Goal: Task Accomplishment & Management: Complete application form

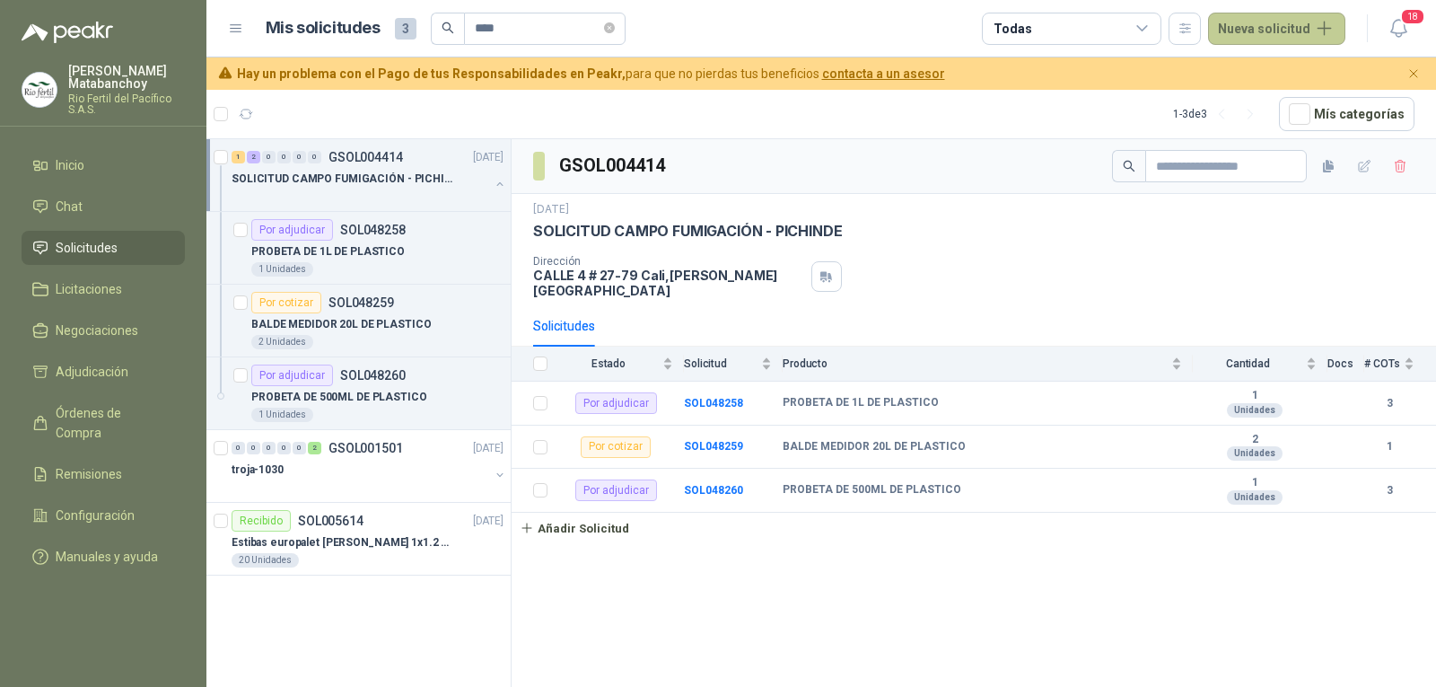
click at [1263, 32] on button "Nueva solicitud" at bounding box center [1276, 29] width 137 height 32
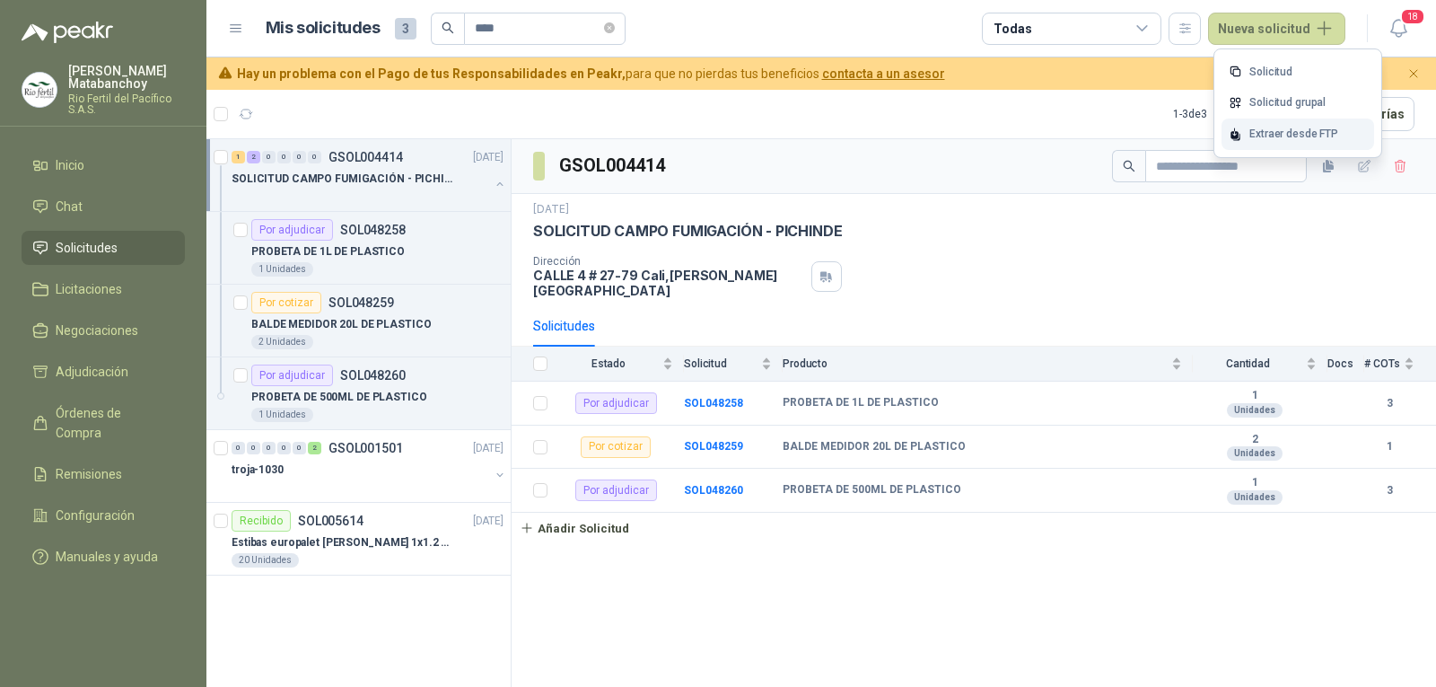
click at [1242, 127] on icon at bounding box center [1235, 133] width 13 height 13
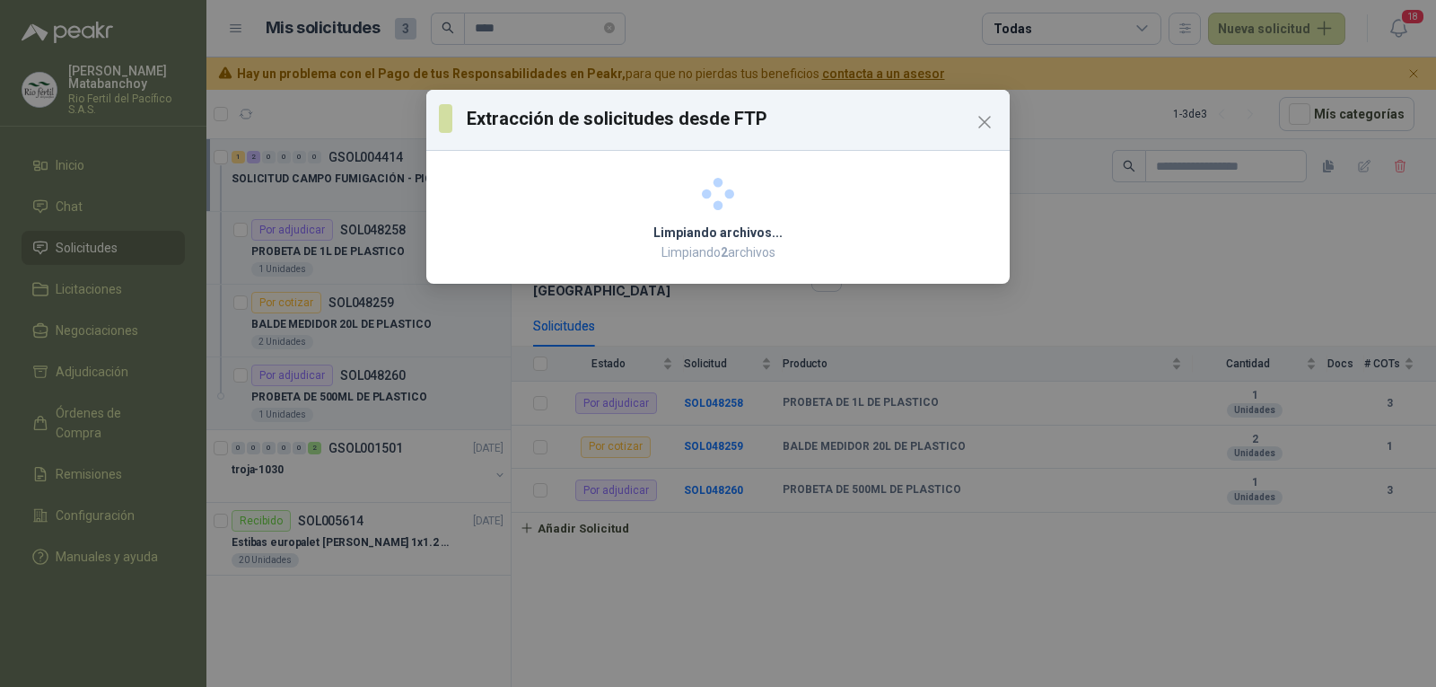
click at [995, 633] on div "Extracción de solicitudes desde FTP Limpiando archivos... Limpiando 2 archivos" at bounding box center [718, 343] width 1436 height 687
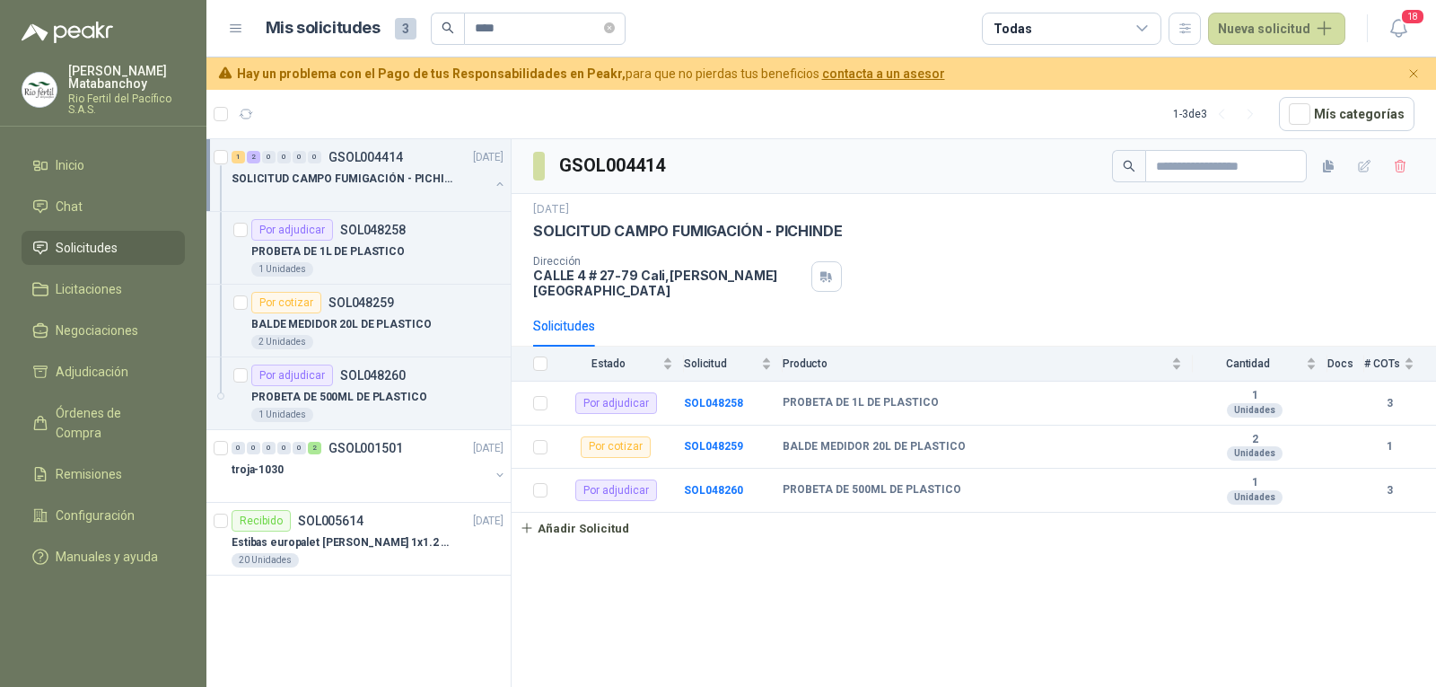
click at [108, 244] on span "Solicitudes" at bounding box center [87, 248] width 62 height 20
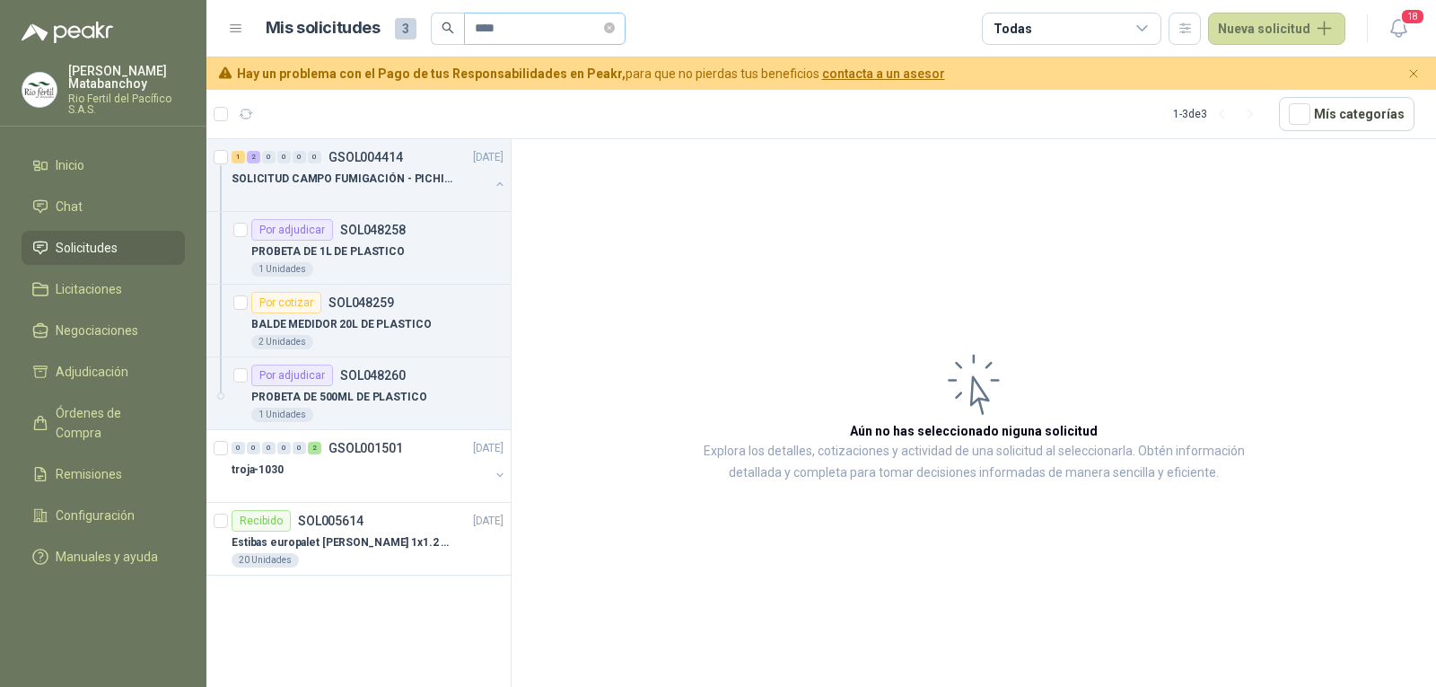
click at [615, 31] on icon "close-circle" at bounding box center [609, 27] width 11 height 11
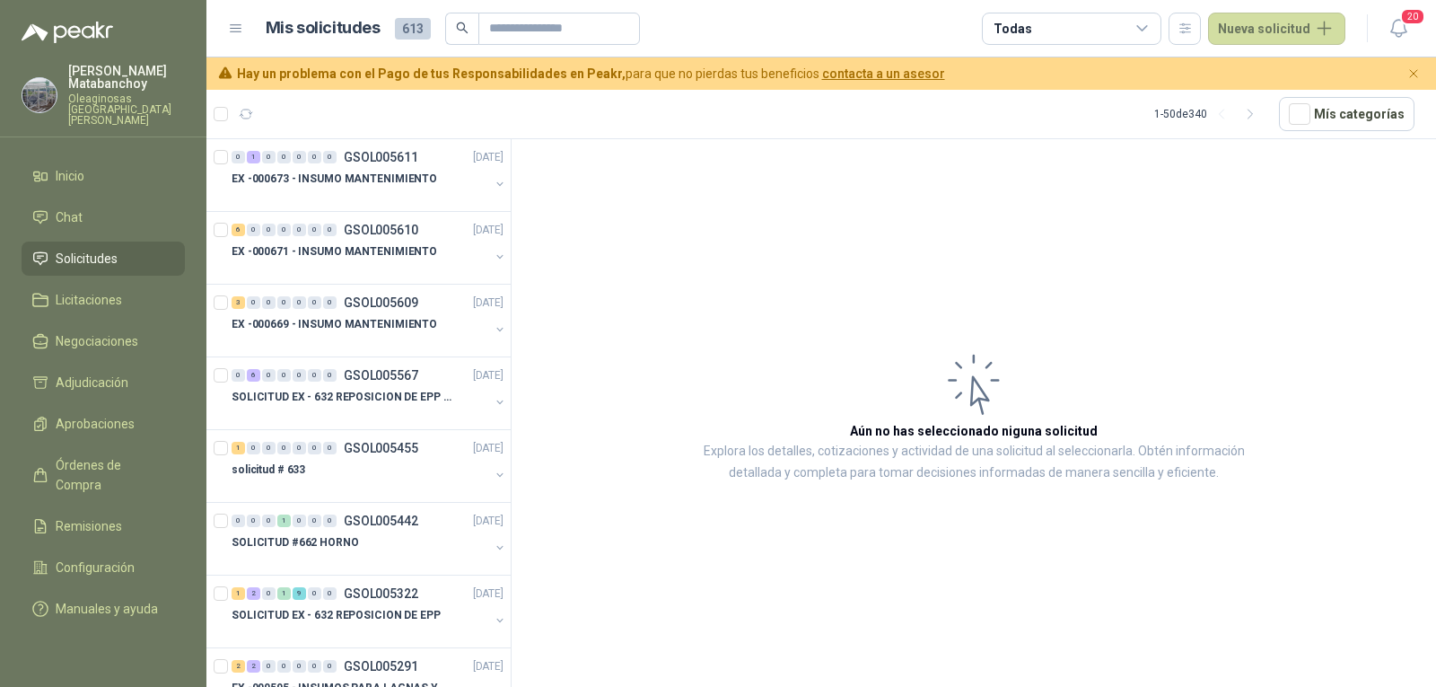
click at [109, 95] on p "Oleaginosas San Fernando" at bounding box center [126, 109] width 117 height 32
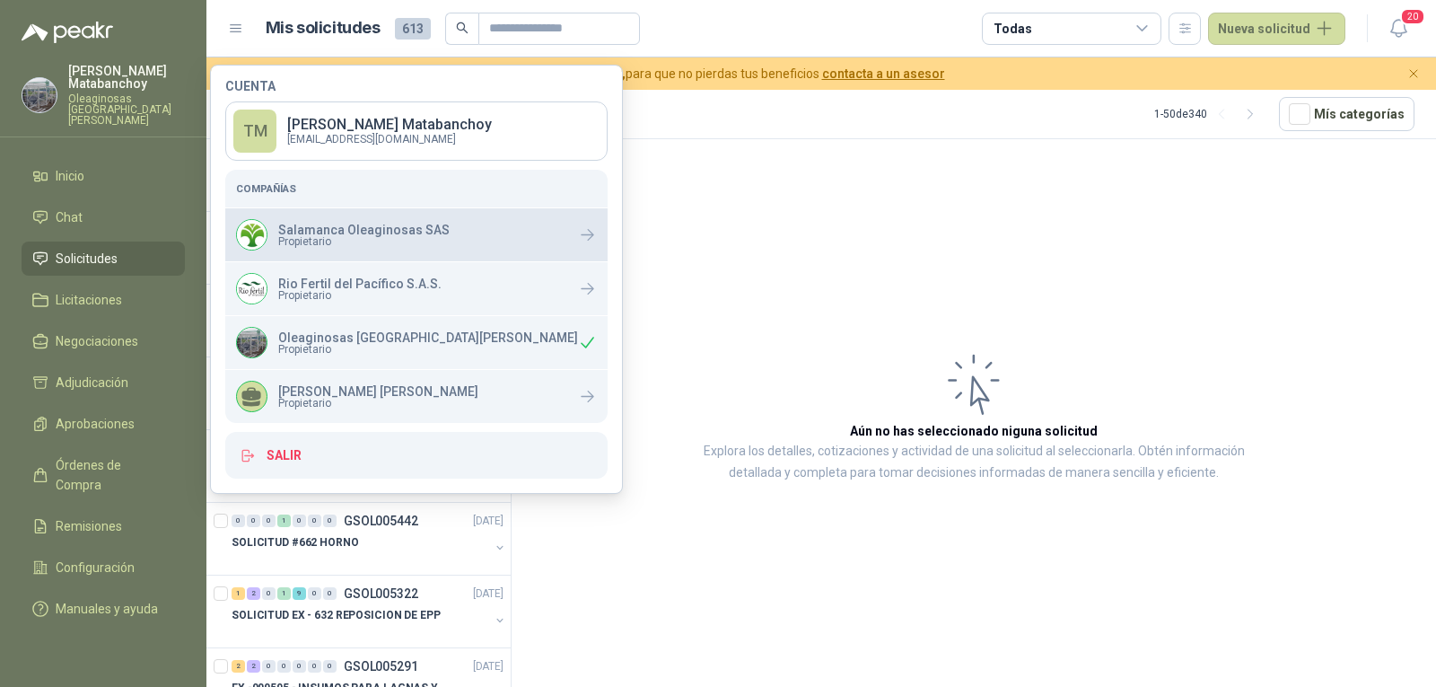
click at [327, 249] on div "Salamanca Oleaginosas SAS Propietario" at bounding box center [343, 234] width 214 height 31
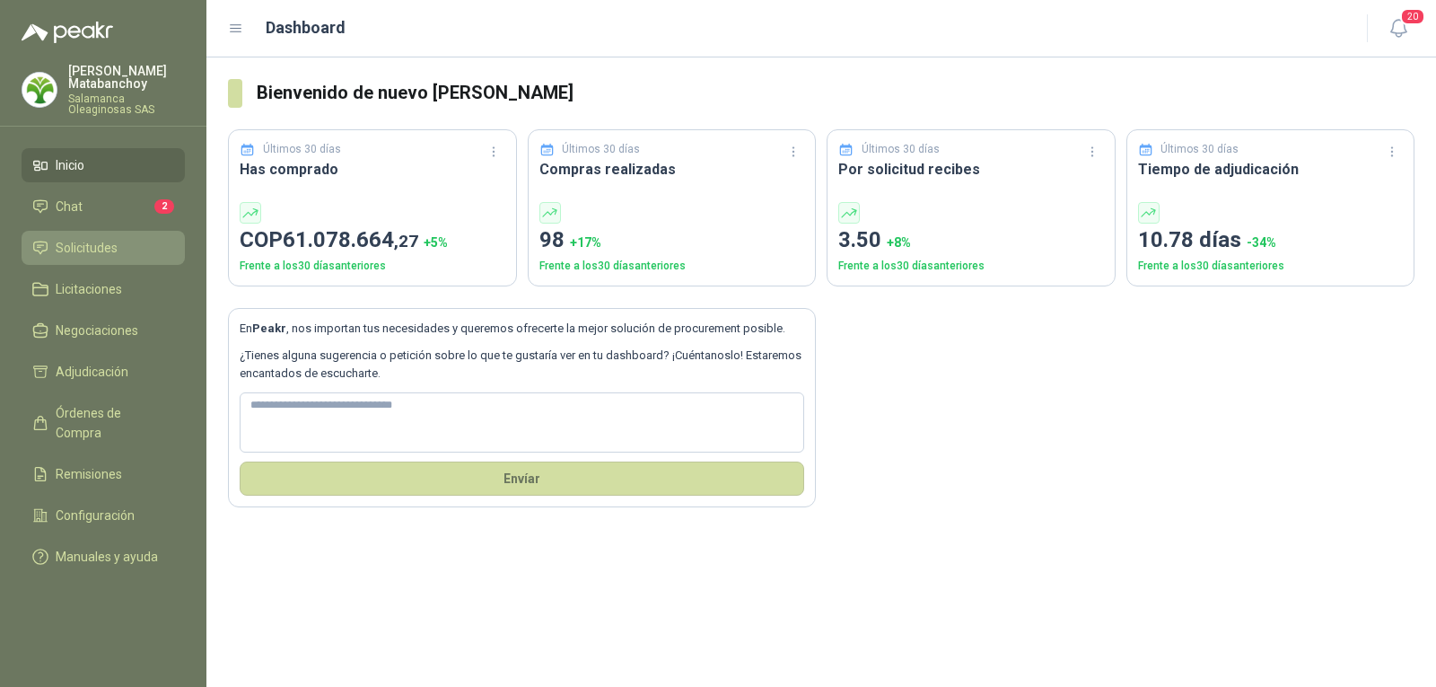
click at [84, 248] on span "Solicitudes" at bounding box center [87, 248] width 62 height 20
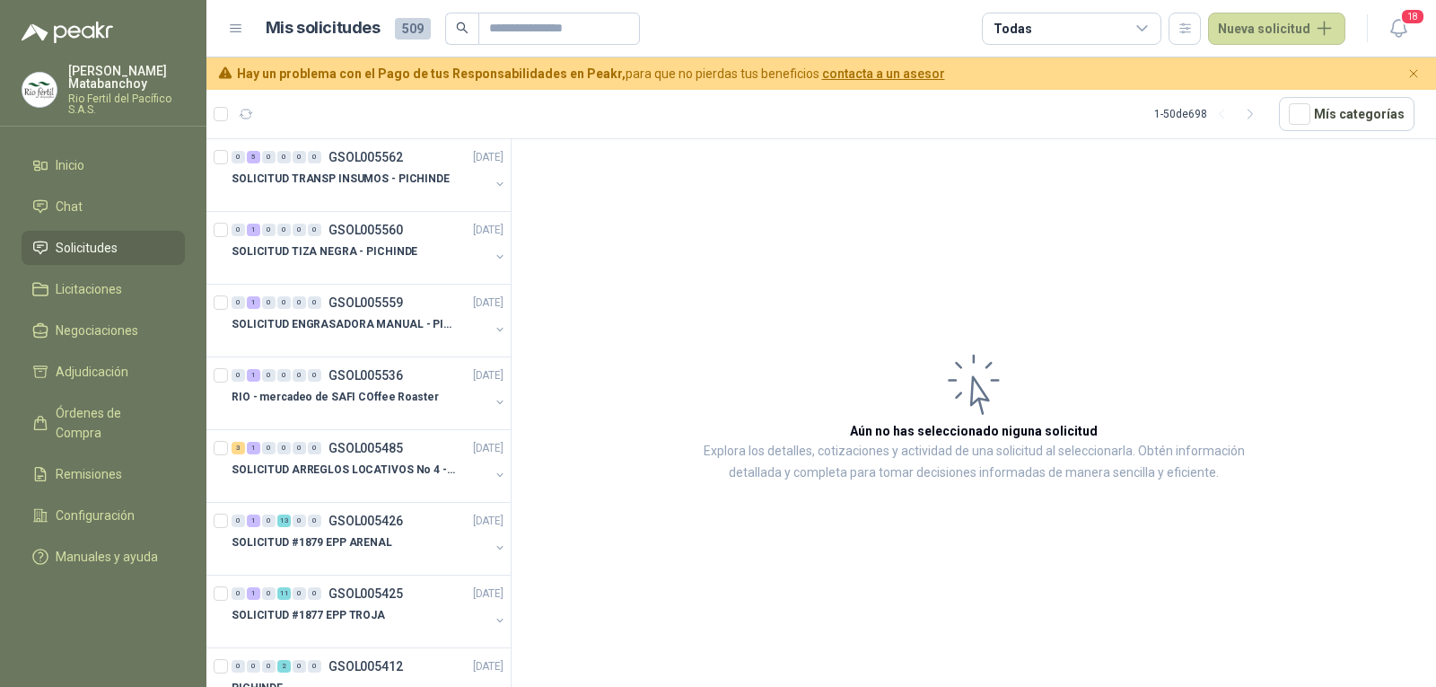
click at [625, 184] on article "Aún no has seleccionado niguna solicitud Explora los detalles, cotizaciones y a…" at bounding box center [974, 416] width 925 height 554
click at [423, 179] on p "SOLICITUD TRANSP INSUMOS - PICHINDE" at bounding box center [341, 179] width 218 height 17
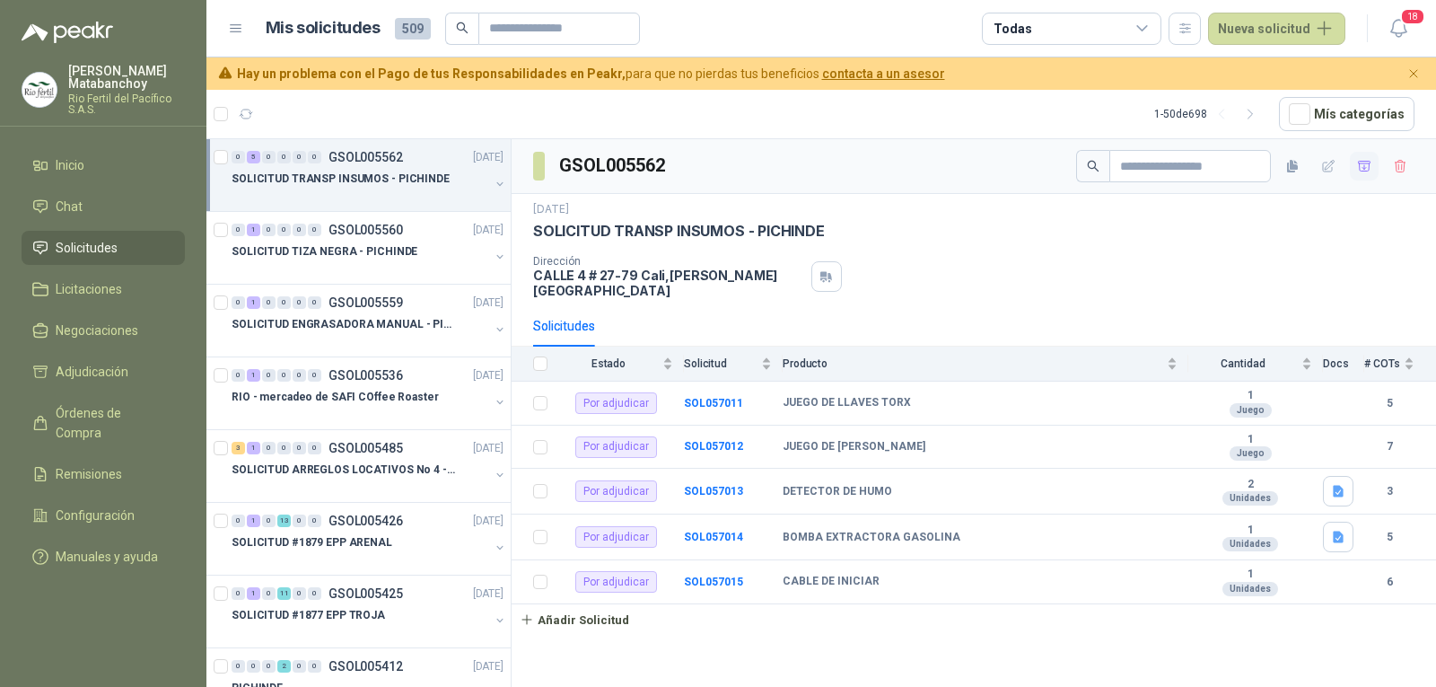
click at [1358, 168] on icon "button" at bounding box center [1364, 166] width 15 height 15
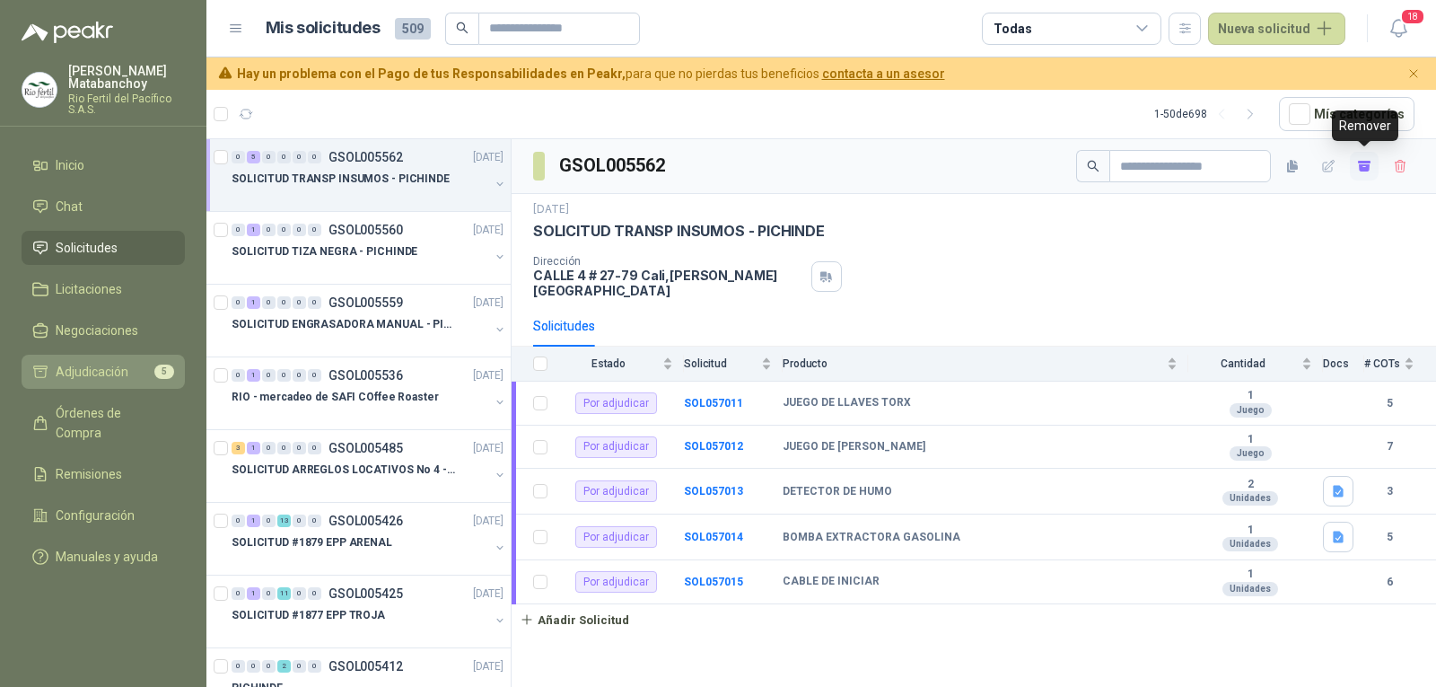
click at [114, 361] on link "Adjudicación 5" at bounding box center [103, 372] width 163 height 34
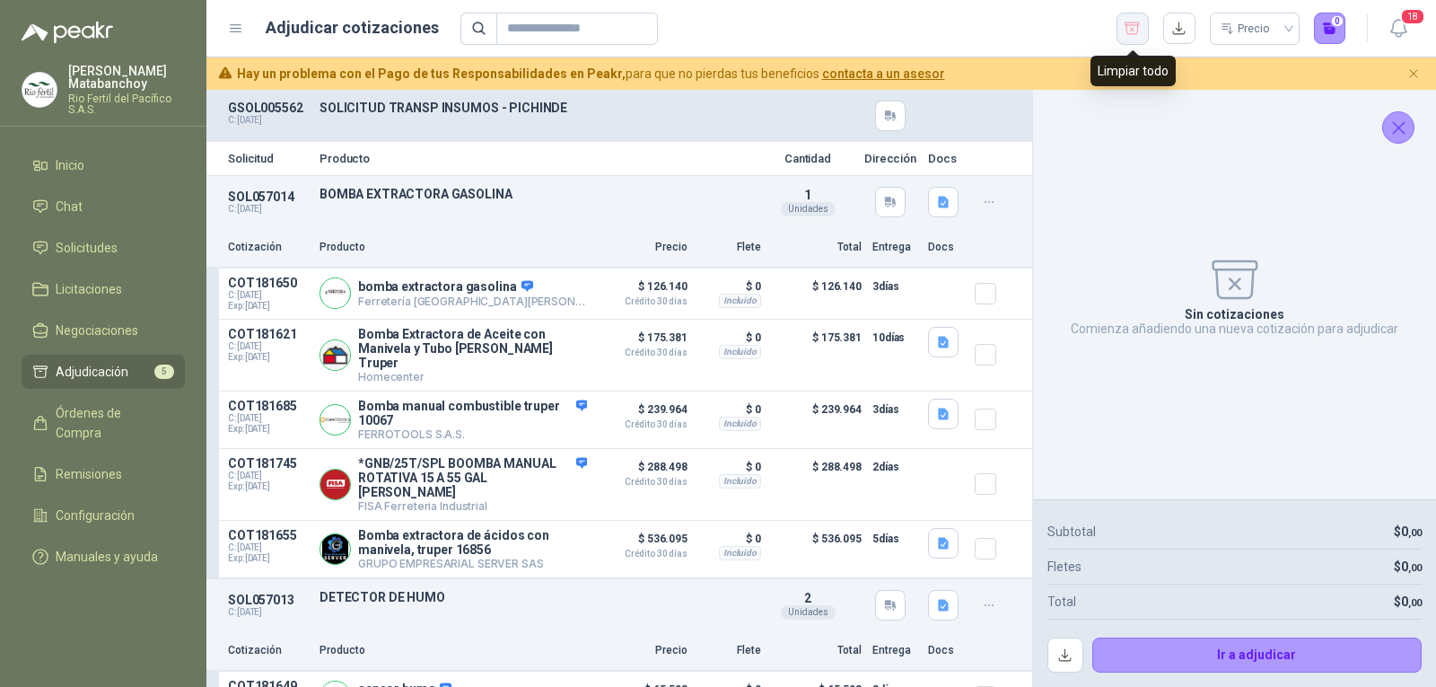
drag, startPoint x: 1137, startPoint y: 26, endPoint x: 1086, endPoint y: 54, distance: 57.5
click at [1134, 29] on icon "button" at bounding box center [1132, 29] width 17 height 18
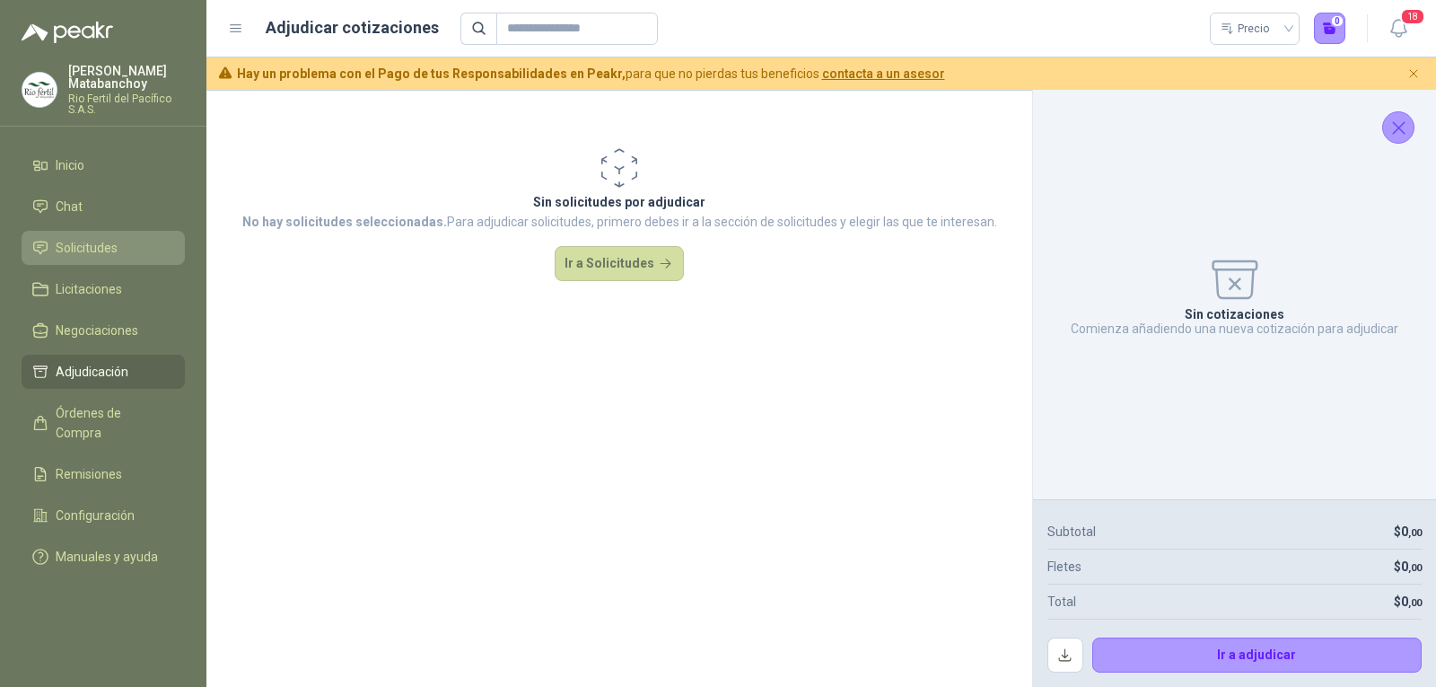
click at [96, 241] on span "Solicitudes" at bounding box center [87, 248] width 62 height 20
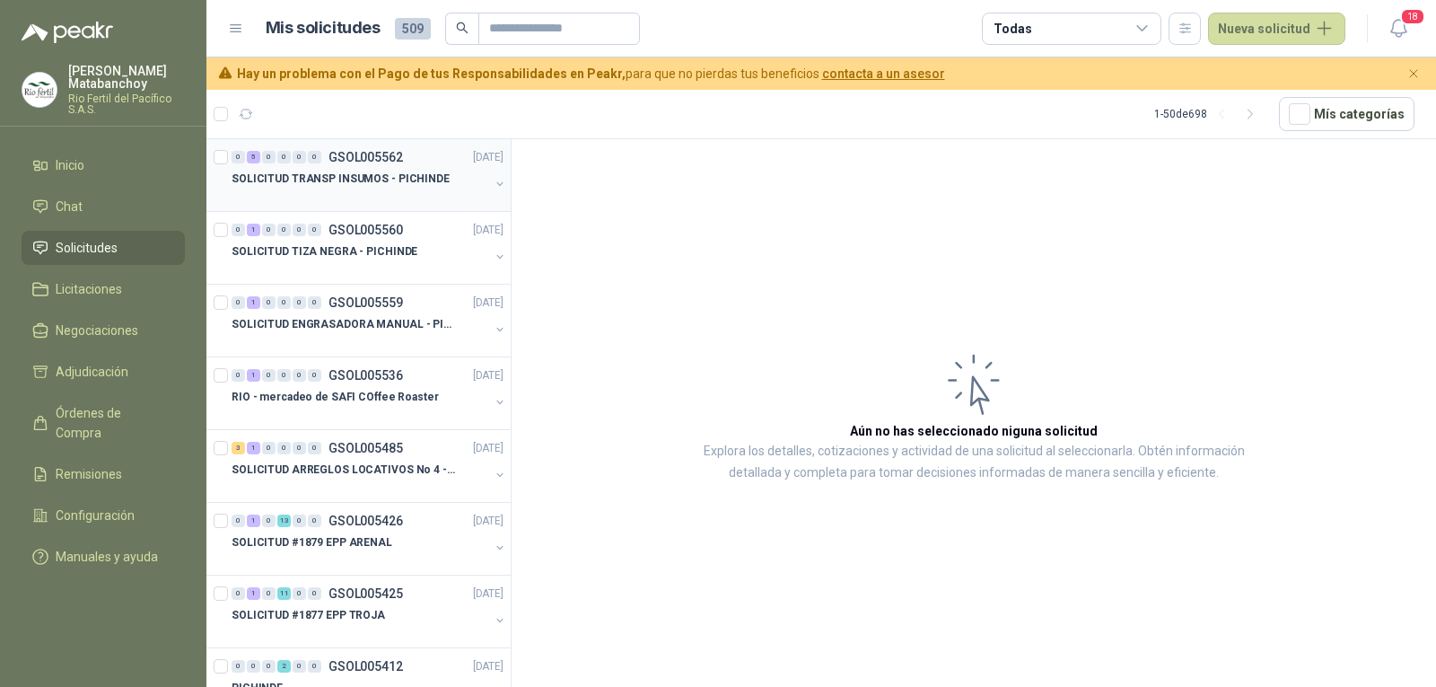
click at [388, 168] on div "SOLICITUD TRANSP INSUMOS - PICHINDE" at bounding box center [361, 179] width 258 height 22
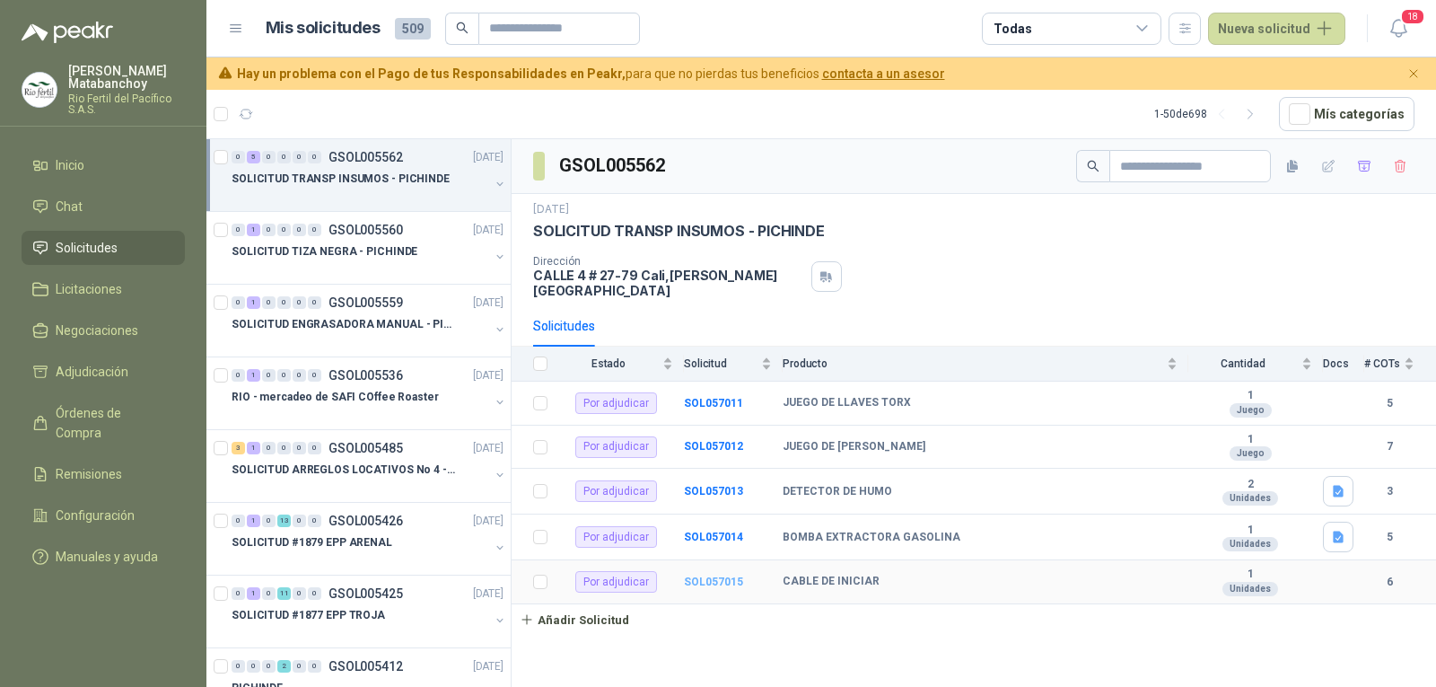
click at [708, 575] on b "SOL057015" at bounding box center [713, 581] width 59 height 13
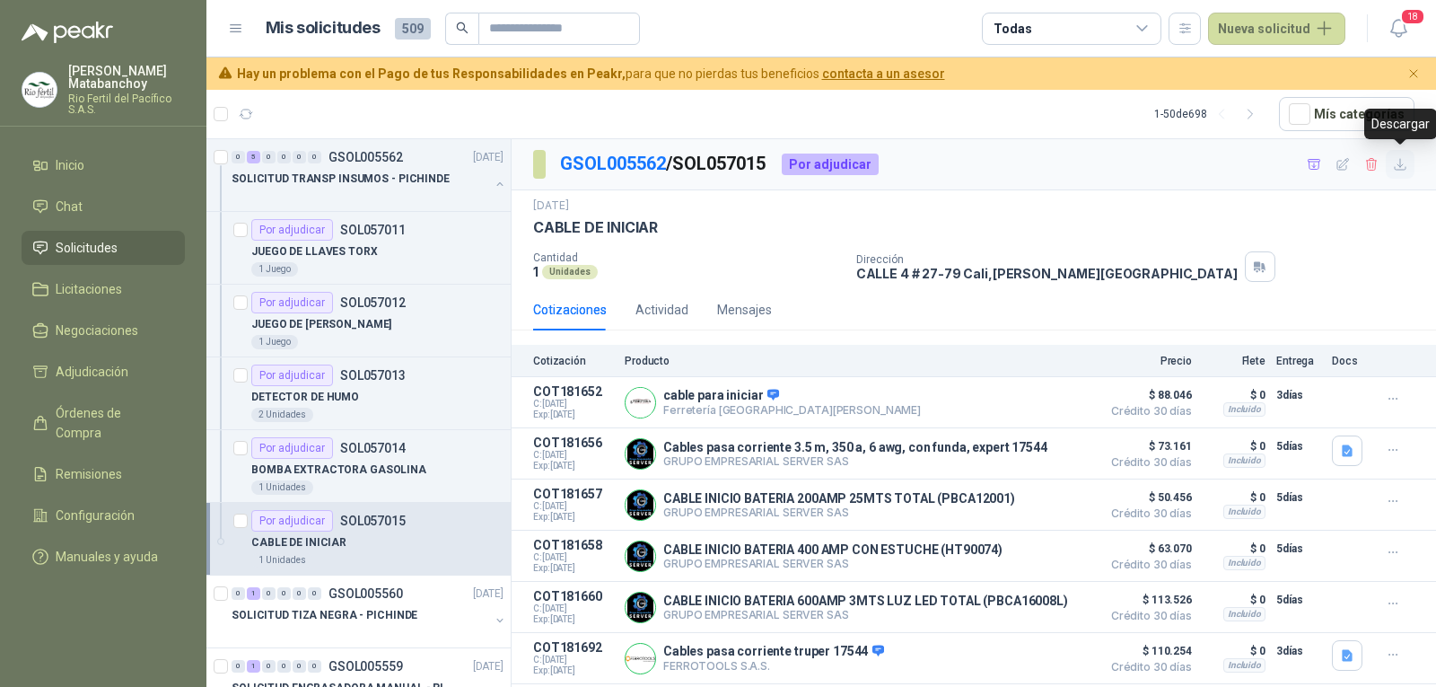
click at [1397, 169] on icon "button" at bounding box center [1400, 164] width 15 height 15
click at [373, 327] on p "JUEGO DE LLAVES ALLEN" at bounding box center [321, 324] width 140 height 17
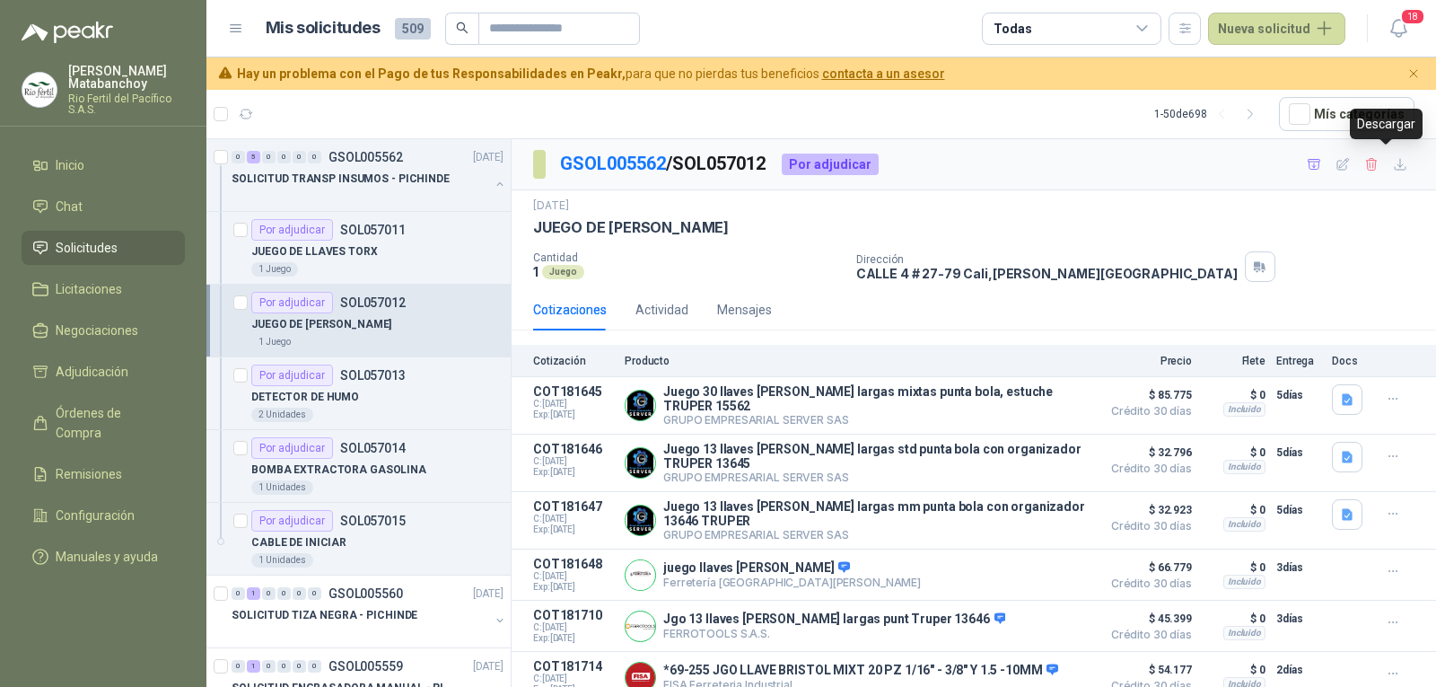
drag, startPoint x: 1396, startPoint y: 165, endPoint x: 1329, endPoint y: 185, distance: 70.2
click at [1395, 165] on button "button" at bounding box center [1400, 164] width 29 height 29
click at [369, 259] on p "JUEGO DE LLAVES TORX" at bounding box center [314, 251] width 127 height 17
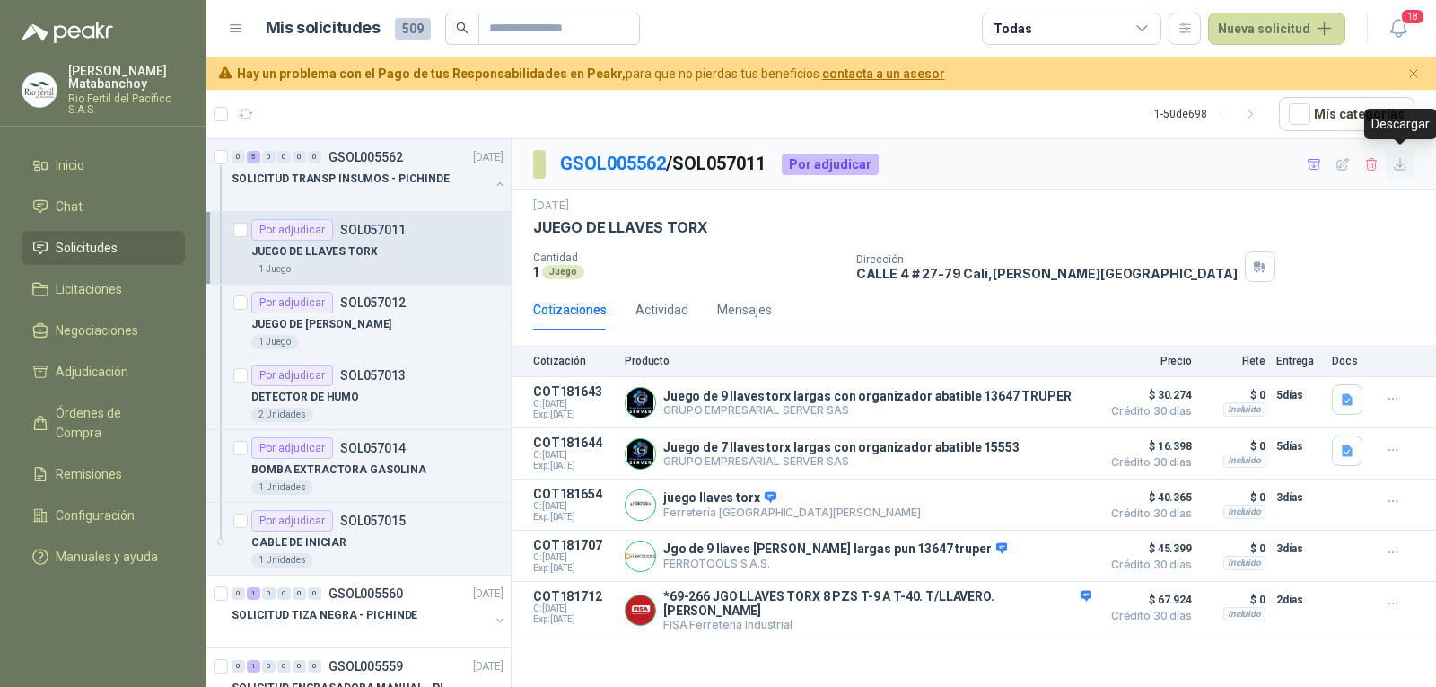
click at [1397, 160] on icon "button" at bounding box center [1400, 164] width 15 height 15
click at [493, 189] on button "button" at bounding box center [500, 184] width 14 height 14
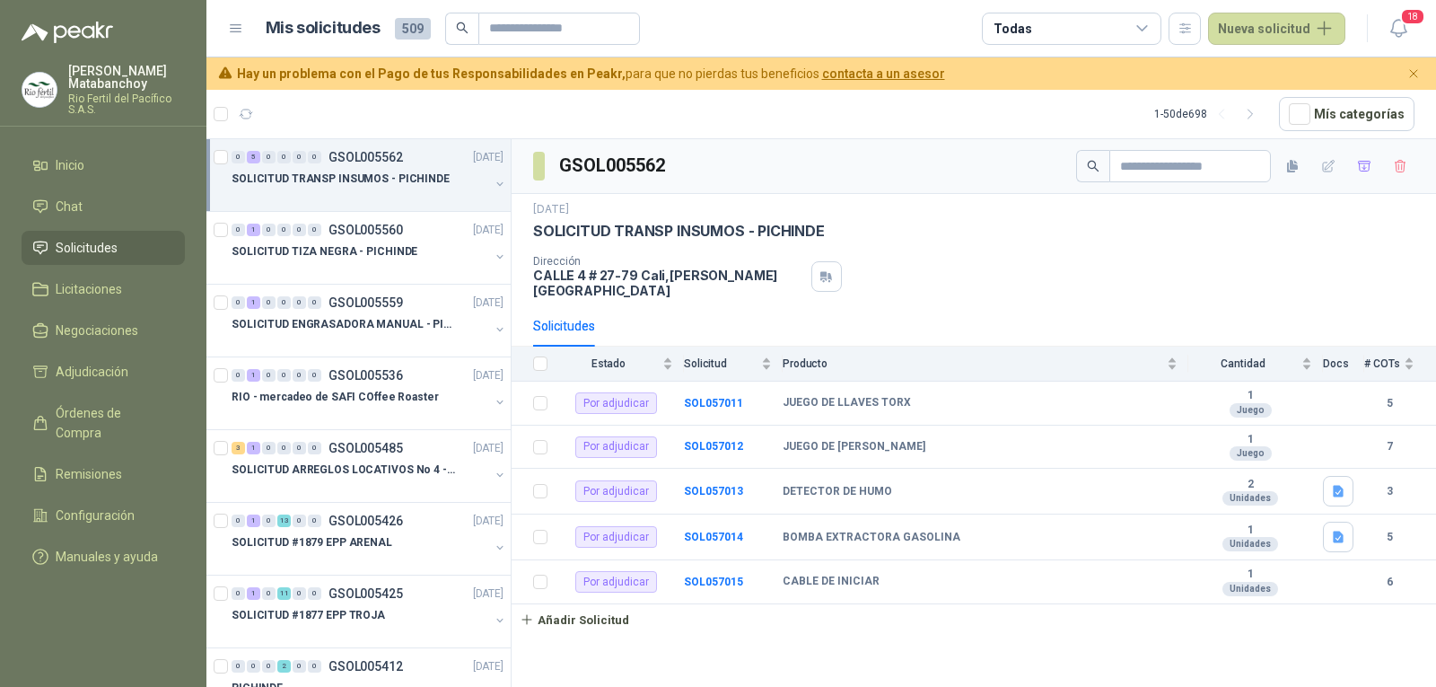
click at [105, 247] on span "Solicitudes" at bounding box center [87, 248] width 62 height 20
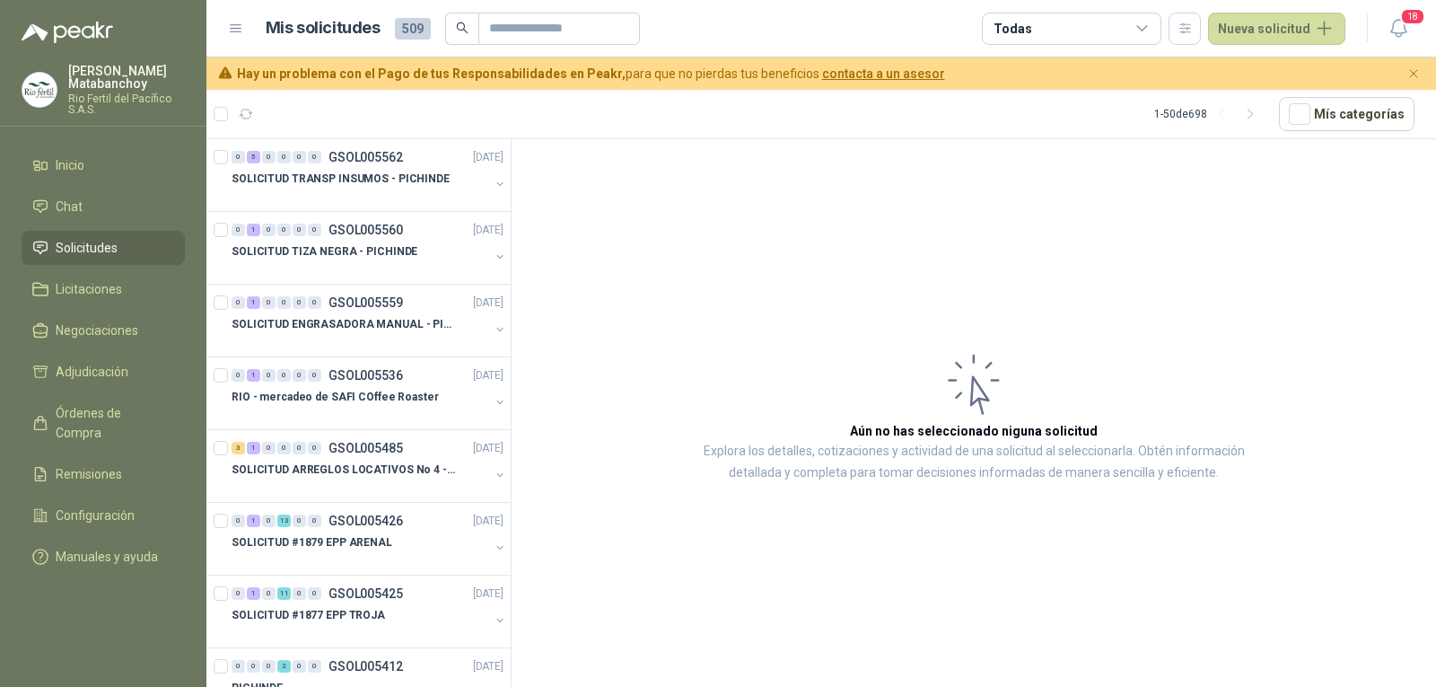
drag, startPoint x: 0, startPoint y: 532, endPoint x: 0, endPoint y: 509, distance: 23.3
click at [0, 532] on ul "Inicio Chat Solicitudes Licitaciones Negociaciones Adjudicación Órdenes de Comp…" at bounding box center [103, 364] width 206 height 433
click at [364, 171] on p "SOLICITUD TRANSP INSUMOS - PICHINDE" at bounding box center [341, 179] width 218 height 17
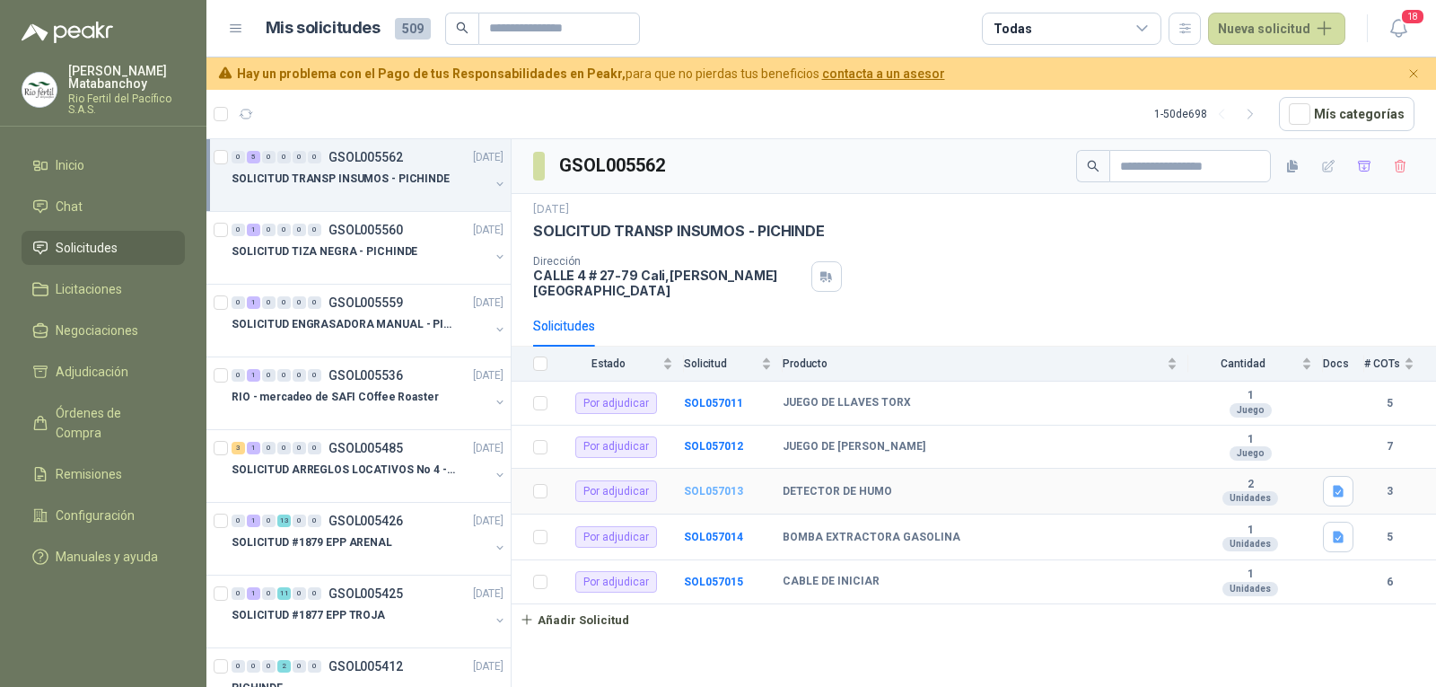
click at [712, 485] on b "SOL057013" at bounding box center [713, 491] width 59 height 13
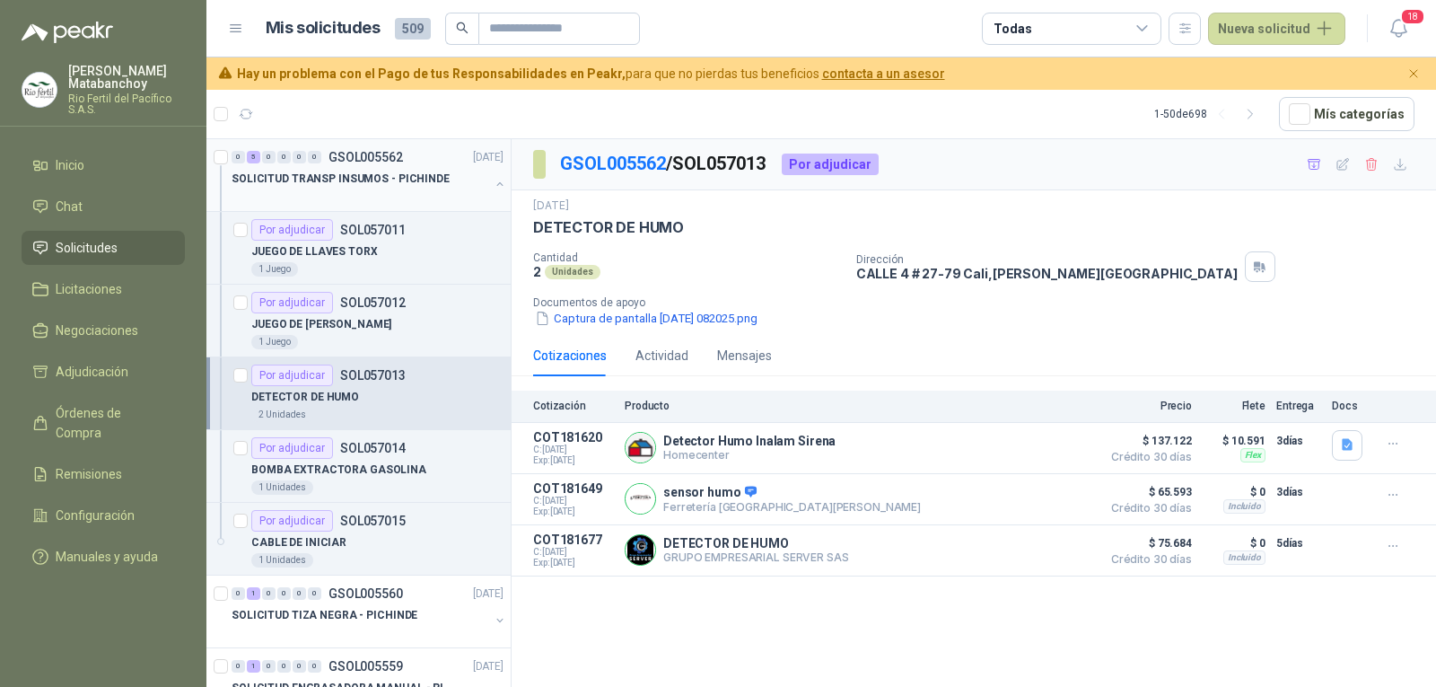
click at [317, 171] on p "SOLICITUD TRANSP INSUMOS - PICHINDE" at bounding box center [341, 179] width 218 height 17
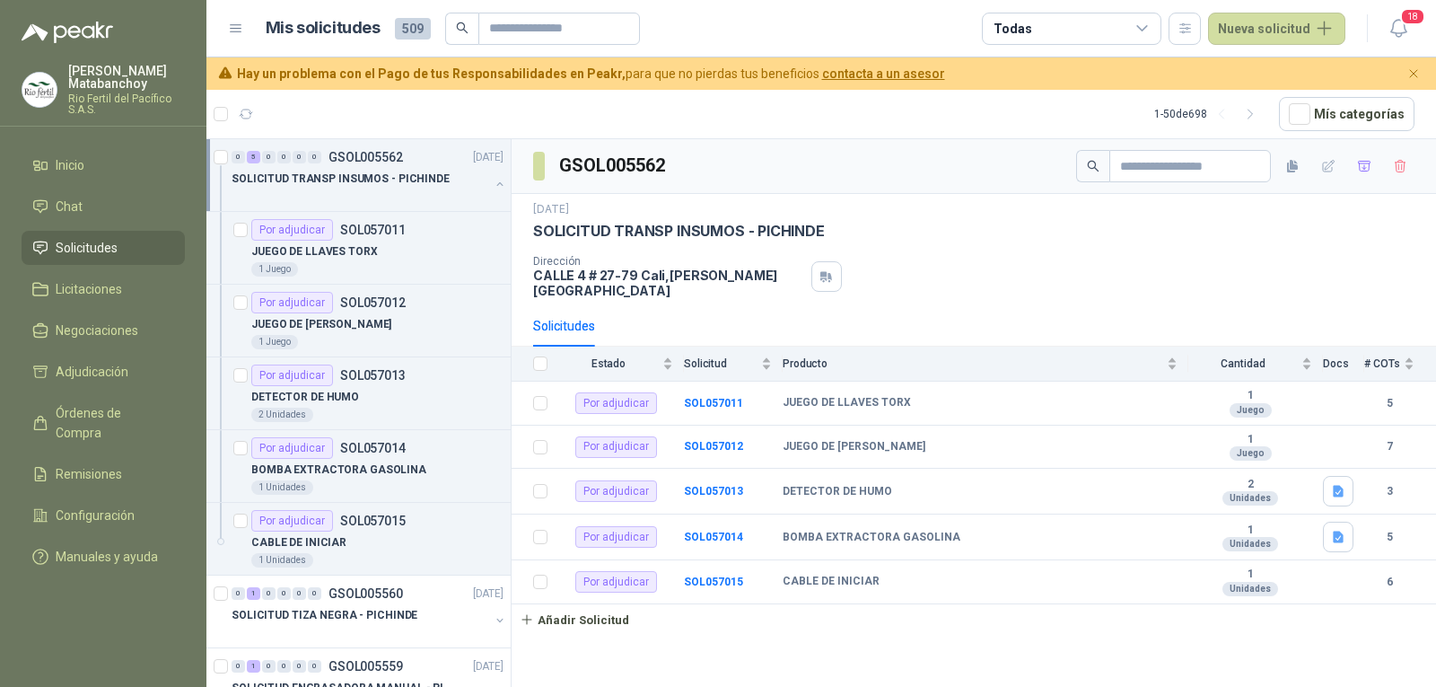
click at [493, 182] on button "button" at bounding box center [500, 184] width 14 height 14
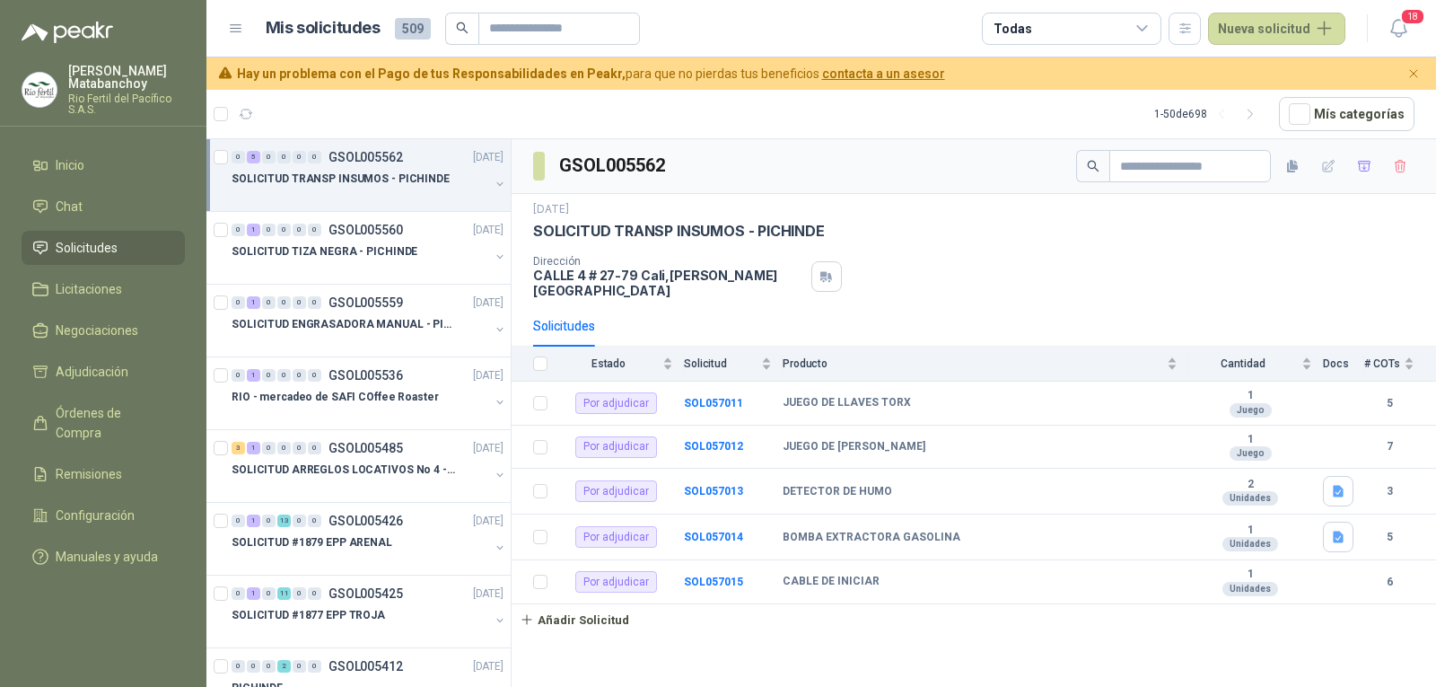
click at [126, 241] on li "Solicitudes" at bounding box center [103, 248] width 142 height 20
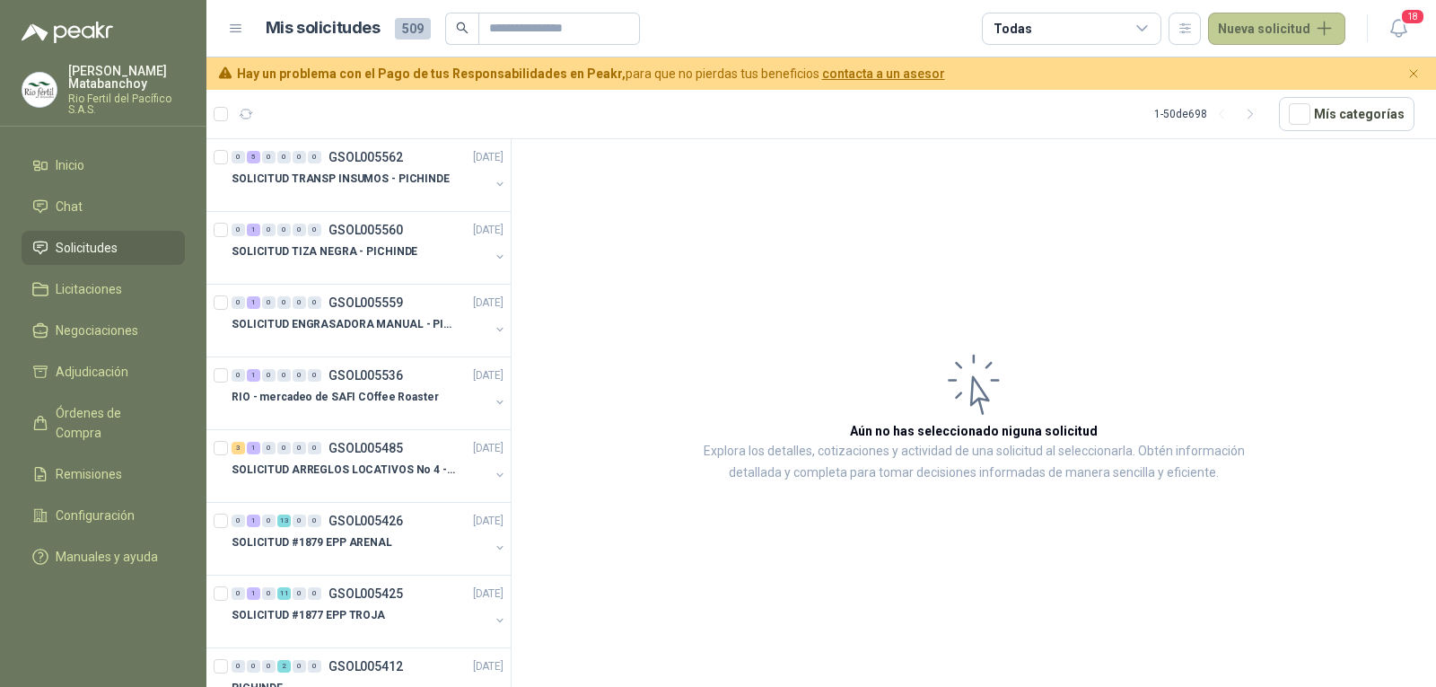
click at [1231, 29] on button "Nueva solicitud" at bounding box center [1276, 29] width 137 height 32
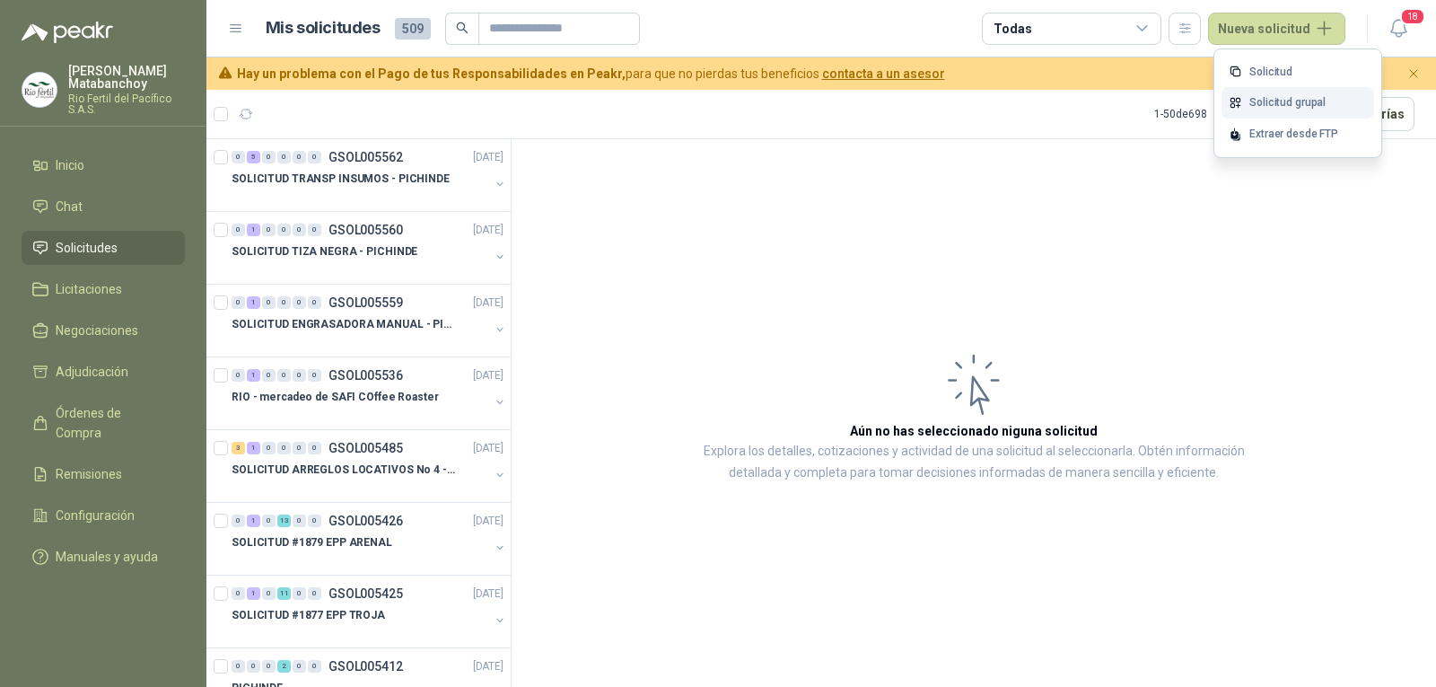
click at [1260, 108] on link "Solicitud grupal" at bounding box center [1298, 102] width 153 height 31
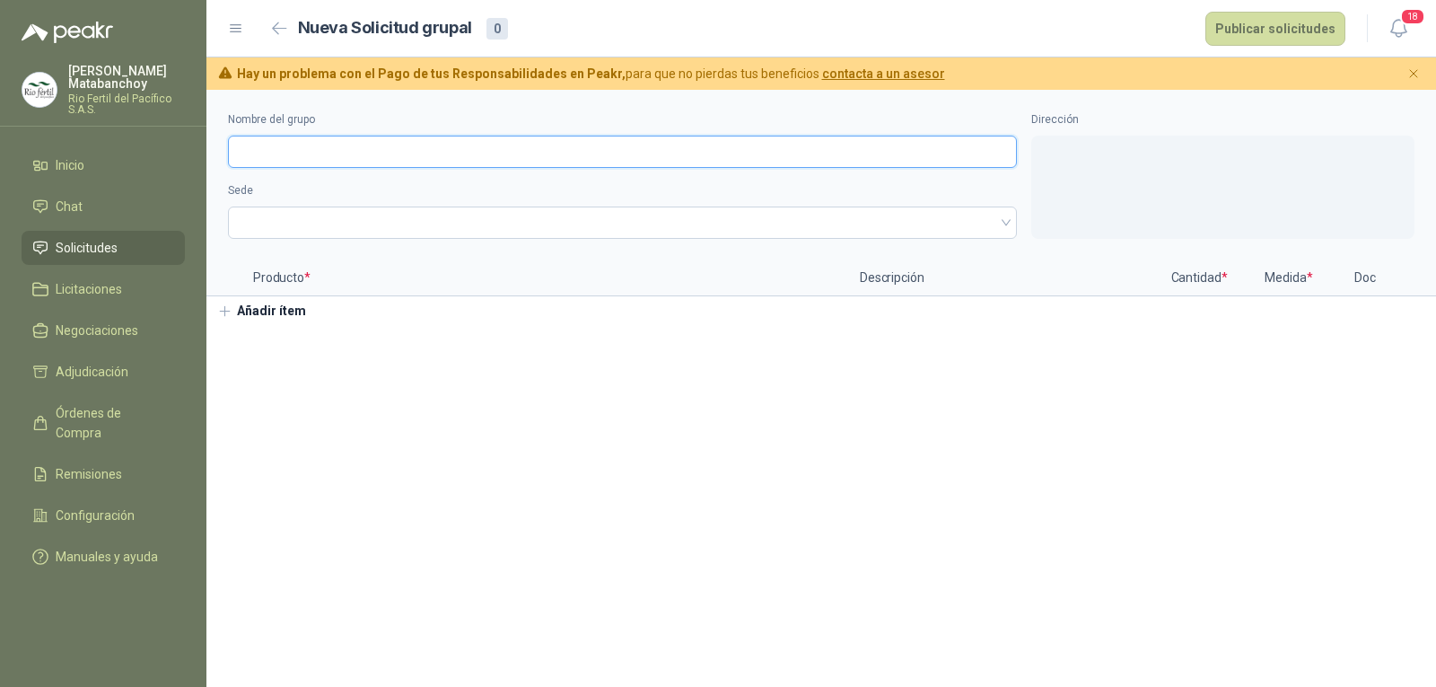
click at [676, 154] on input "Nombre del grupo" at bounding box center [622, 152] width 789 height 32
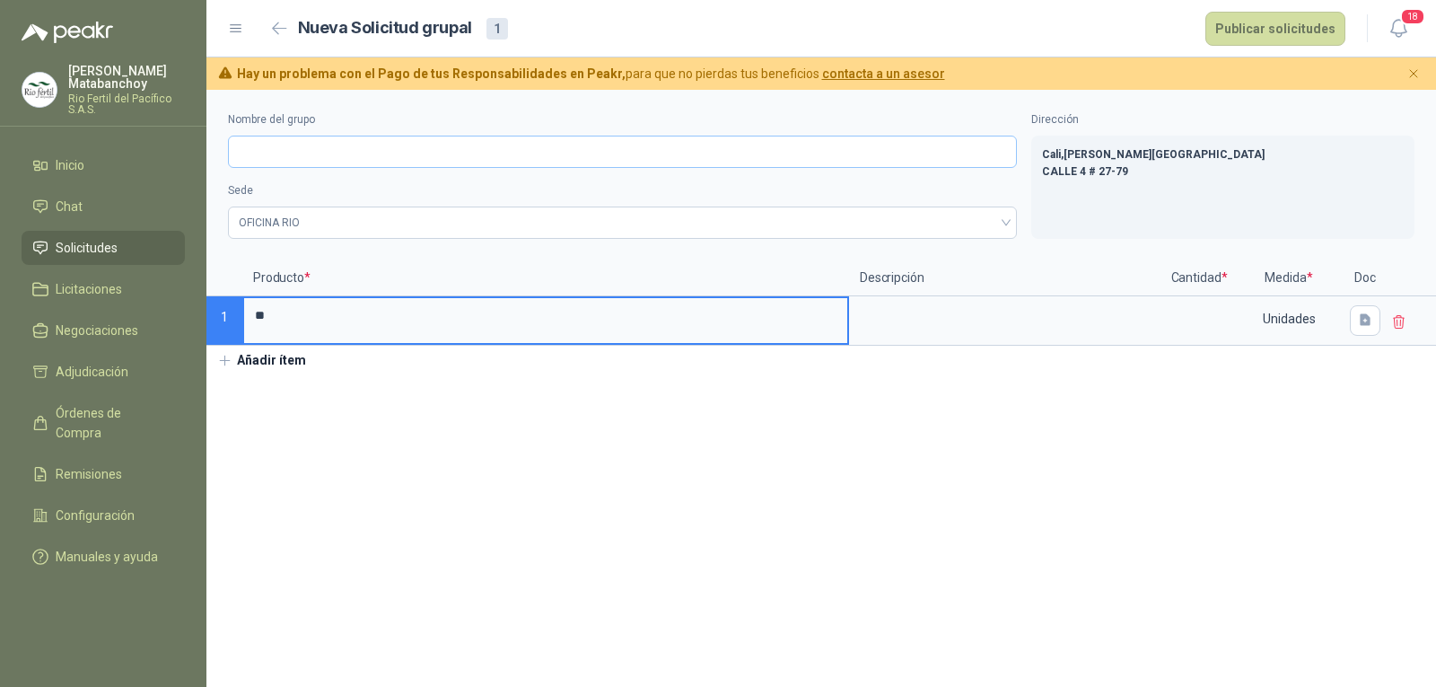
type input "*"
click at [676, 154] on input "Nombre del grupo" at bounding box center [622, 152] width 789 height 32
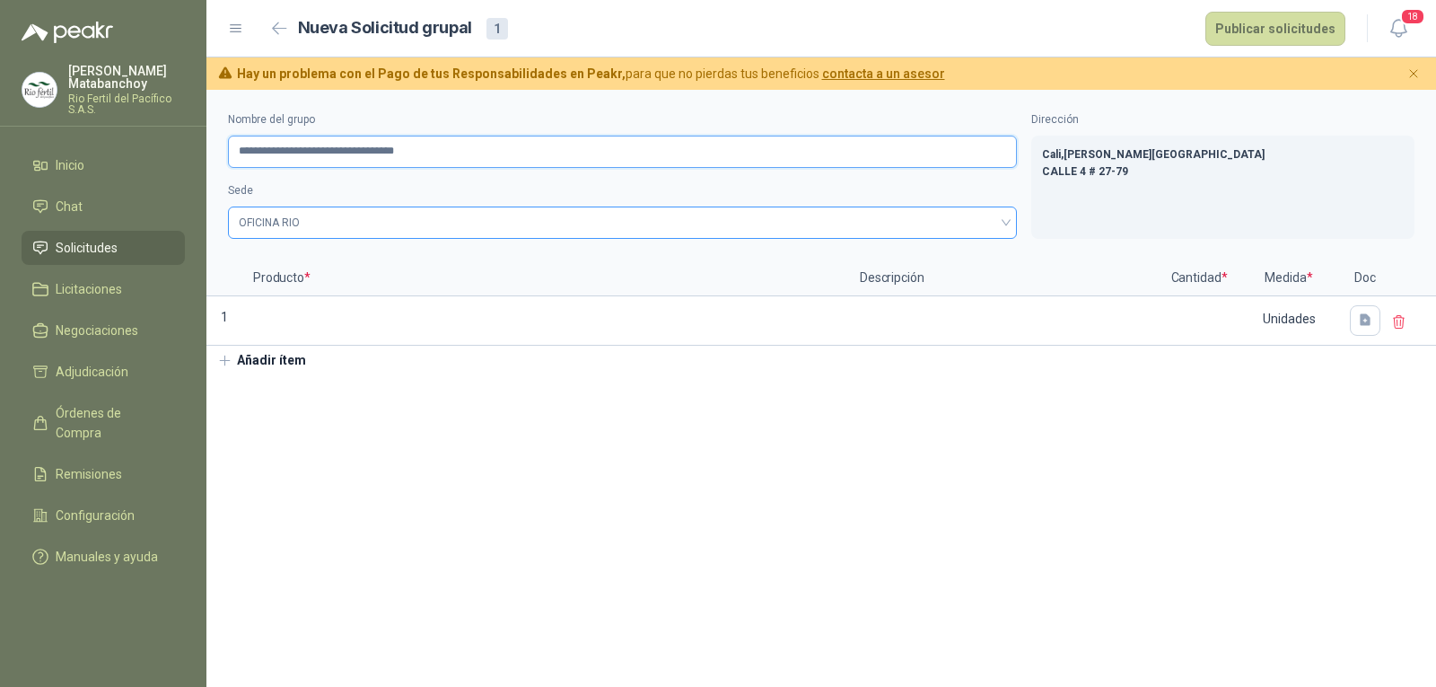
click at [471, 224] on span "OFICINA RIO" at bounding box center [623, 222] width 768 height 27
type input "**********"
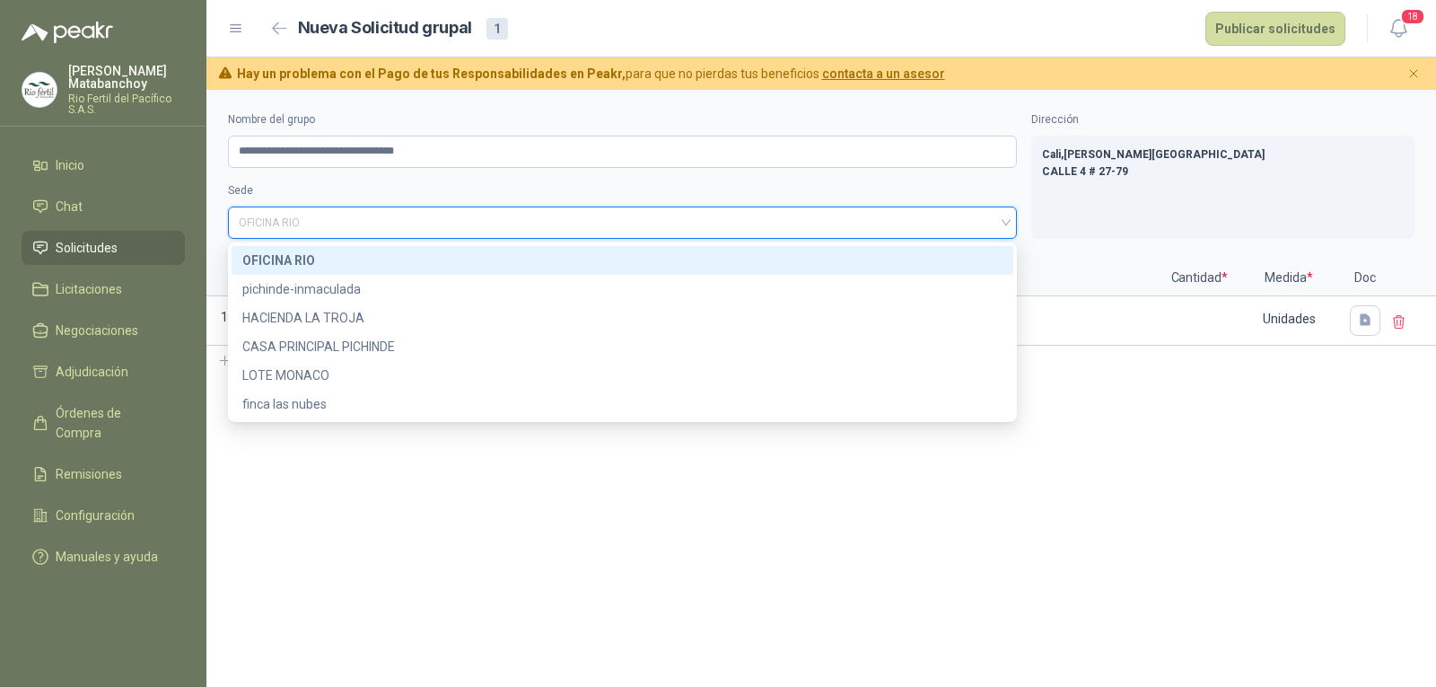
click at [439, 254] on div "OFICINA RIO" at bounding box center [622, 260] width 760 height 20
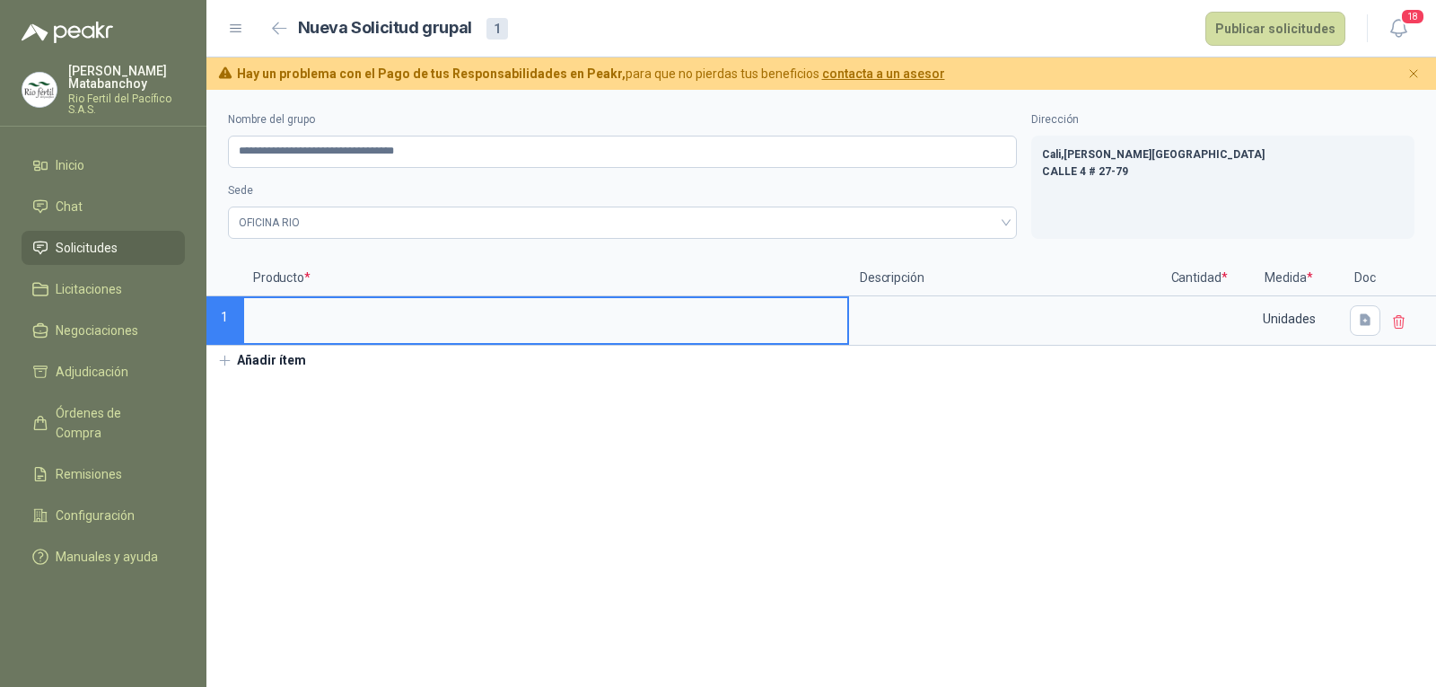
drag, startPoint x: 419, startPoint y: 328, endPoint x: 410, endPoint y: 335, distance: 11.5
click at [419, 328] on input at bounding box center [545, 315] width 603 height 35
click at [285, 359] on button "Añadir ítem" at bounding box center [261, 361] width 110 height 31
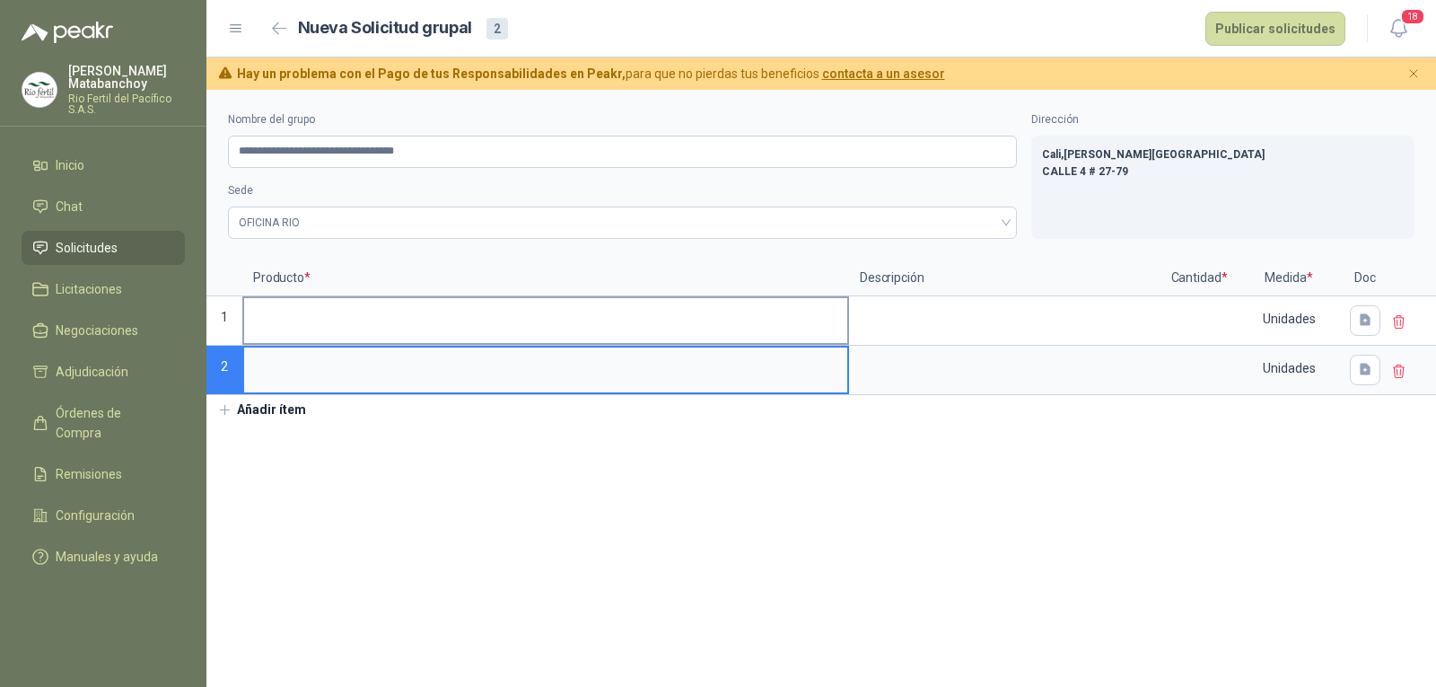
drag, startPoint x: 360, startPoint y: 329, endPoint x: 380, endPoint y: 308, distance: 29.2
click at [360, 329] on input at bounding box center [545, 315] width 603 height 35
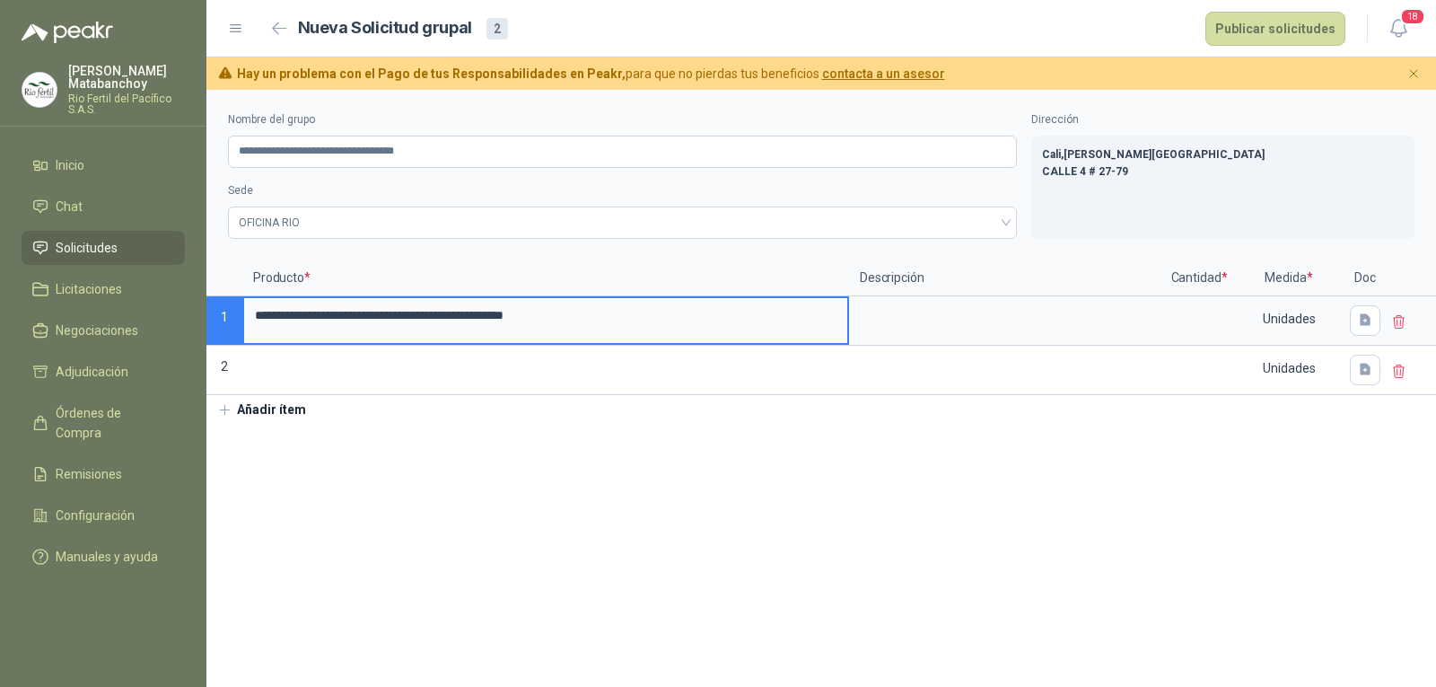
drag, startPoint x: 549, startPoint y: 320, endPoint x: 515, endPoint y: 325, distance: 34.5
click at [515, 325] on input "**********" at bounding box center [545, 315] width 603 height 35
type input "**********"
click at [1208, 338] on label at bounding box center [1199, 320] width 68 height 45
click at [847, 333] on input "**********" at bounding box center [545, 315] width 603 height 35
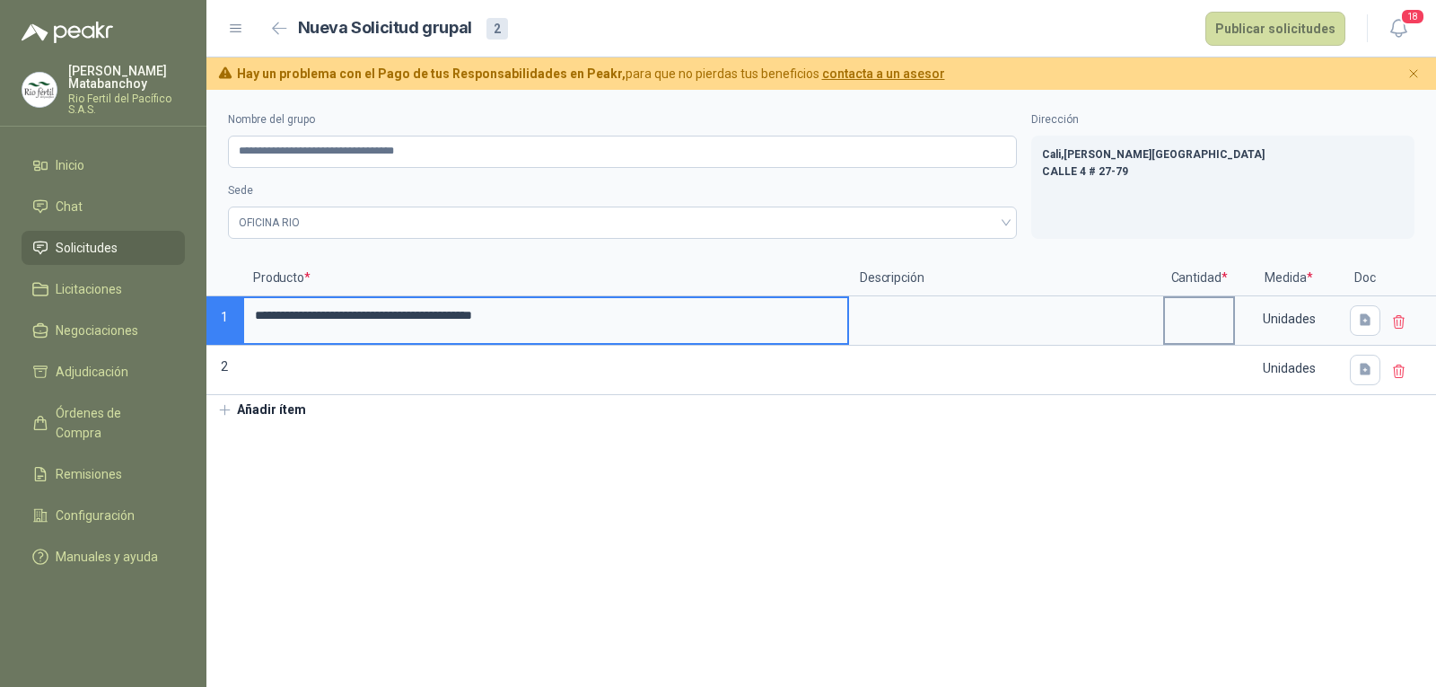
click at [1212, 322] on input at bounding box center [1199, 315] width 68 height 35
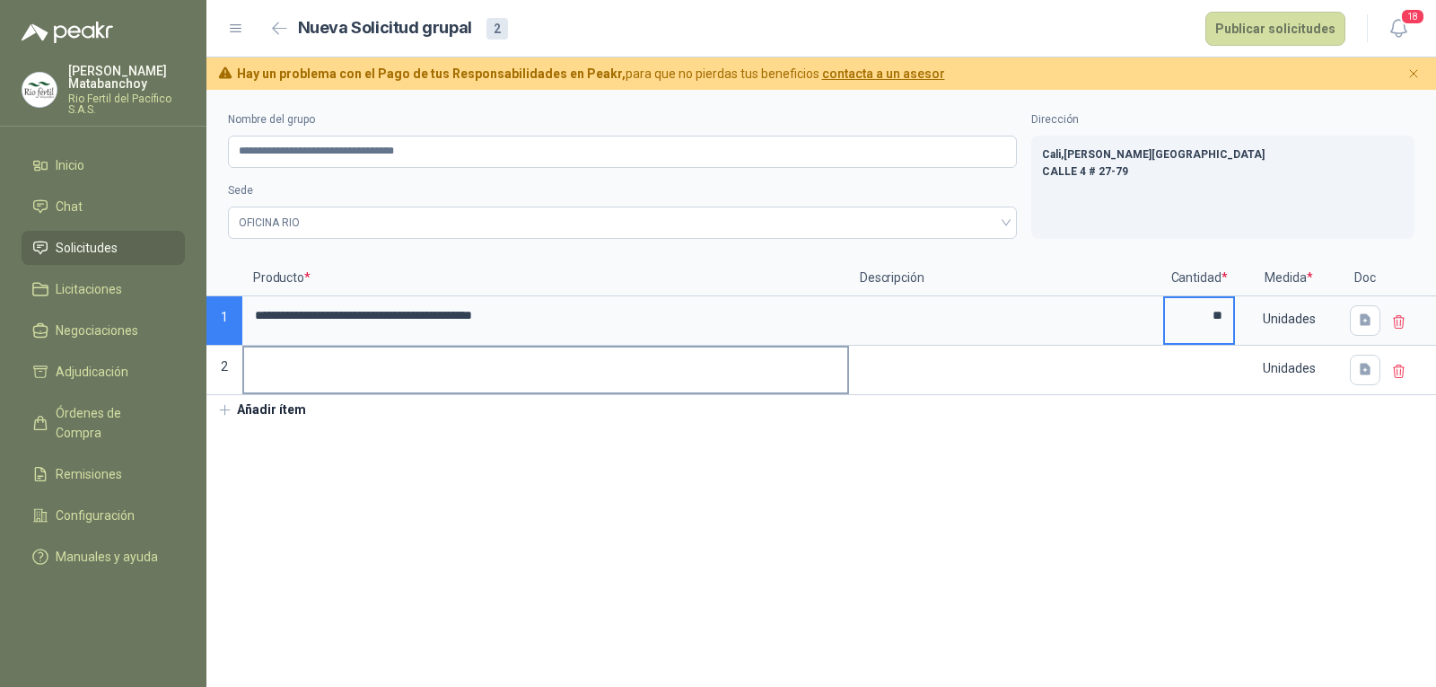
type input "**"
click at [550, 361] on input at bounding box center [545, 364] width 603 height 35
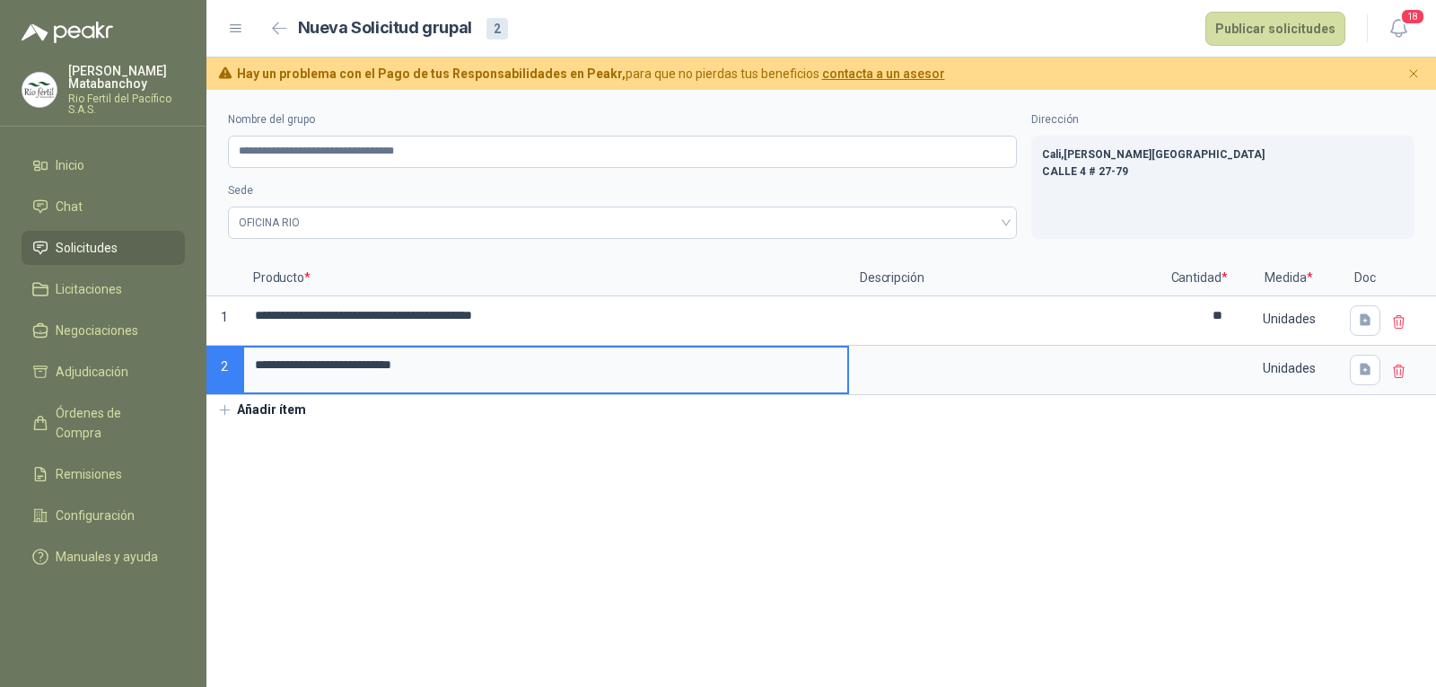
drag, startPoint x: 425, startPoint y: 365, endPoint x: 385, endPoint y: 360, distance: 39.9
click at [385, 360] on input "**********" at bounding box center [545, 364] width 603 height 35
type input "**********"
click at [1214, 365] on input at bounding box center [1199, 364] width 68 height 35
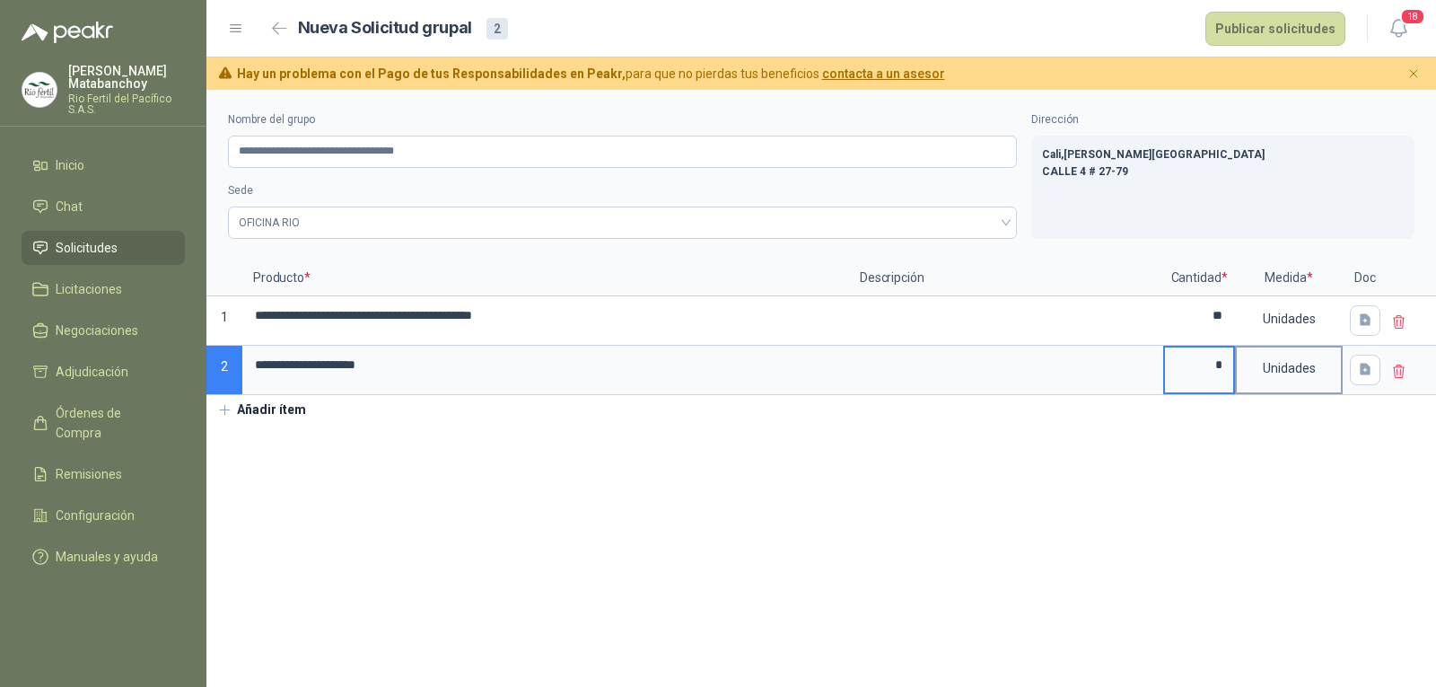
type input "*"
click at [1280, 371] on div "Unidades" at bounding box center [1289, 367] width 104 height 41
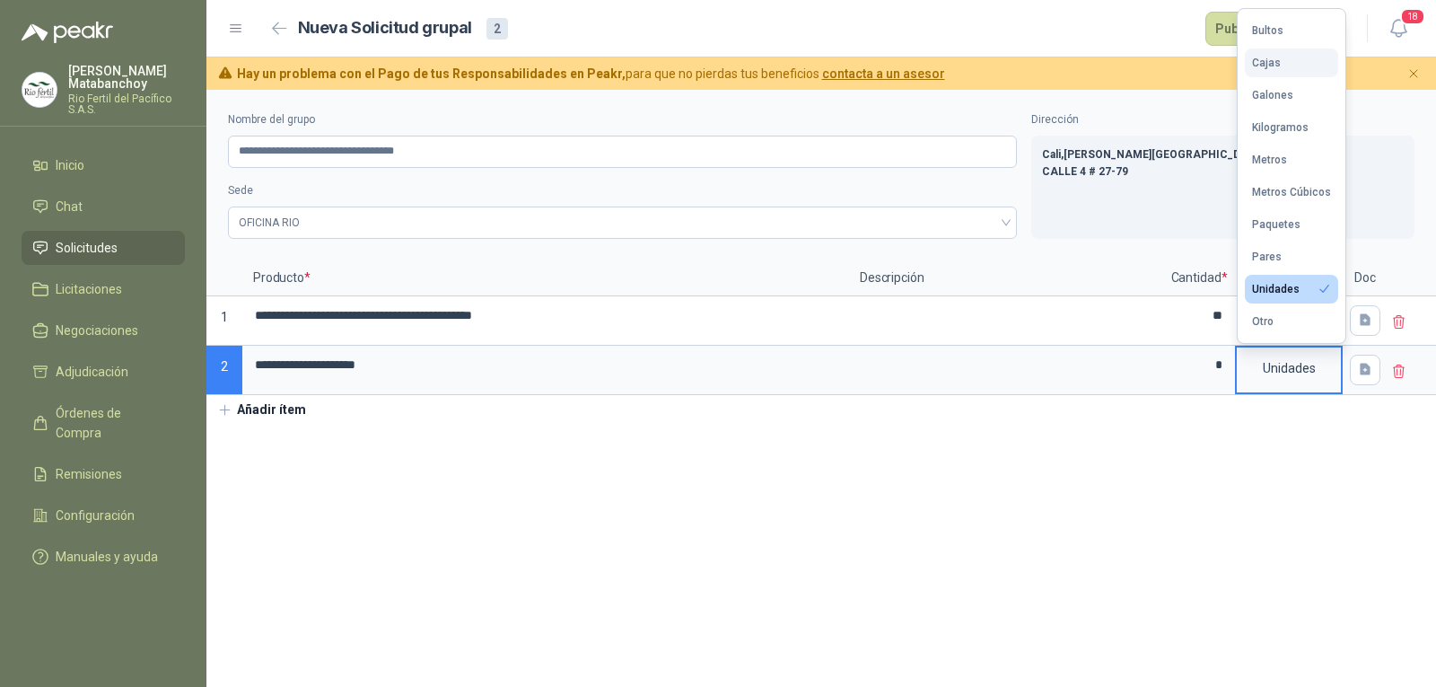
click at [1285, 66] on button "Cajas" at bounding box center [1291, 62] width 93 height 29
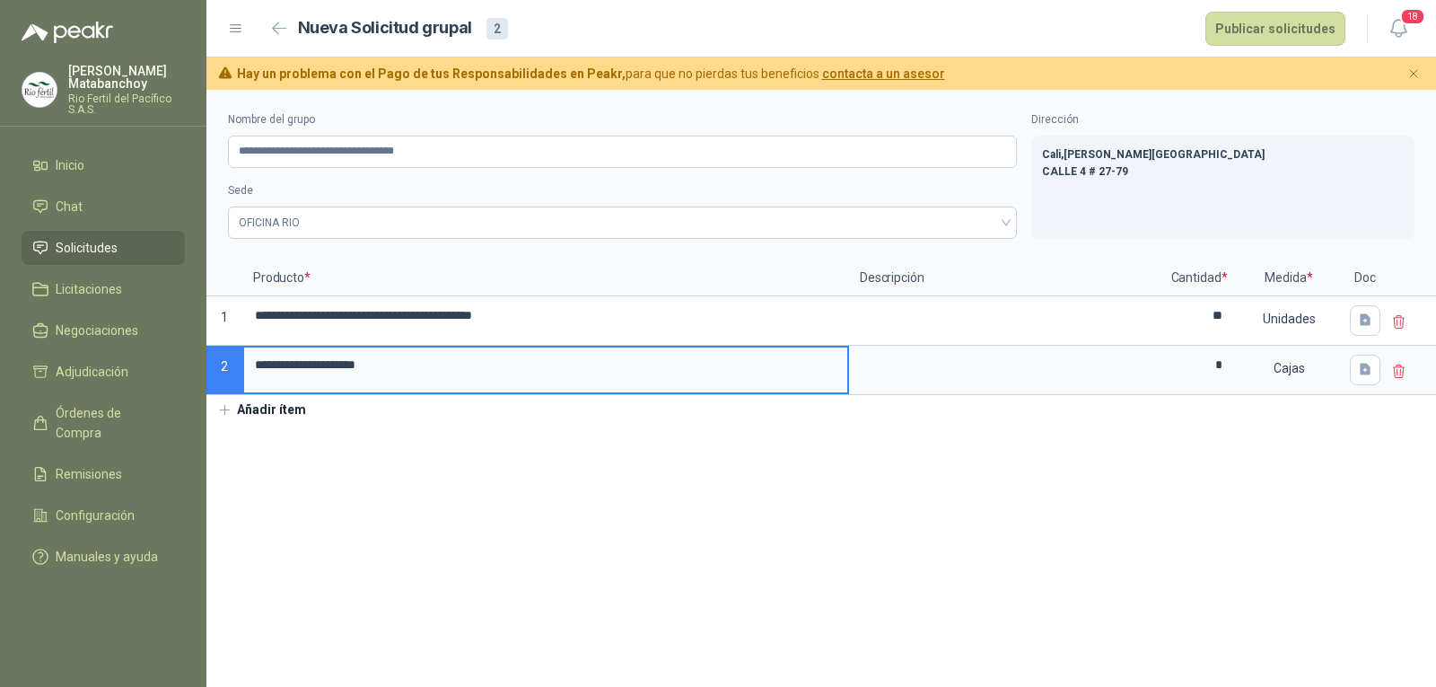
click at [256, 366] on input "**********" at bounding box center [545, 364] width 603 height 35
drag, startPoint x: 555, startPoint y: 373, endPoint x: 417, endPoint y: 381, distance: 138.4
click at [417, 381] on input "**********" at bounding box center [545, 364] width 603 height 35
type input "**********"
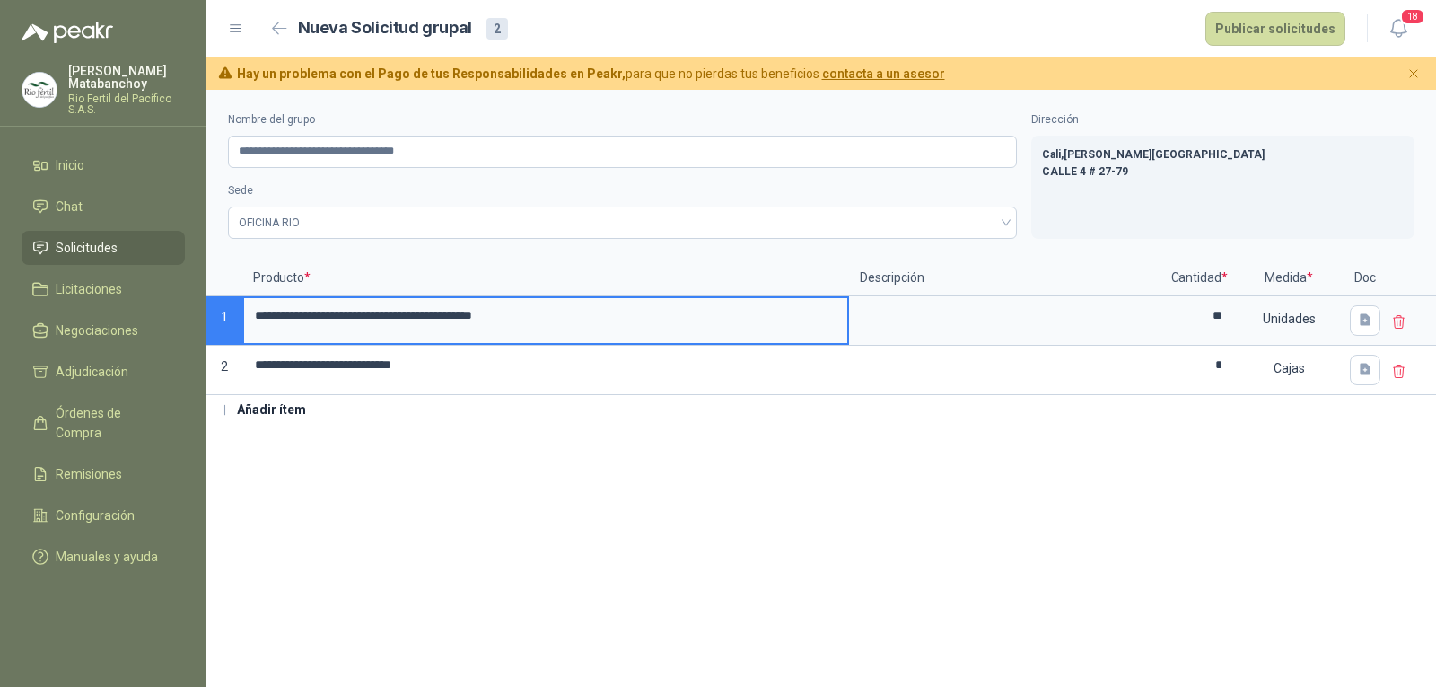
drag, startPoint x: 586, startPoint y: 321, endPoint x: 426, endPoint y: 323, distance: 159.8
click at [426, 323] on input "**********" at bounding box center [545, 315] width 603 height 35
click at [254, 328] on input "**********" at bounding box center [545, 315] width 603 height 35
drag, startPoint x: 584, startPoint y: 320, endPoint x: 964, endPoint y: 336, distance: 380.1
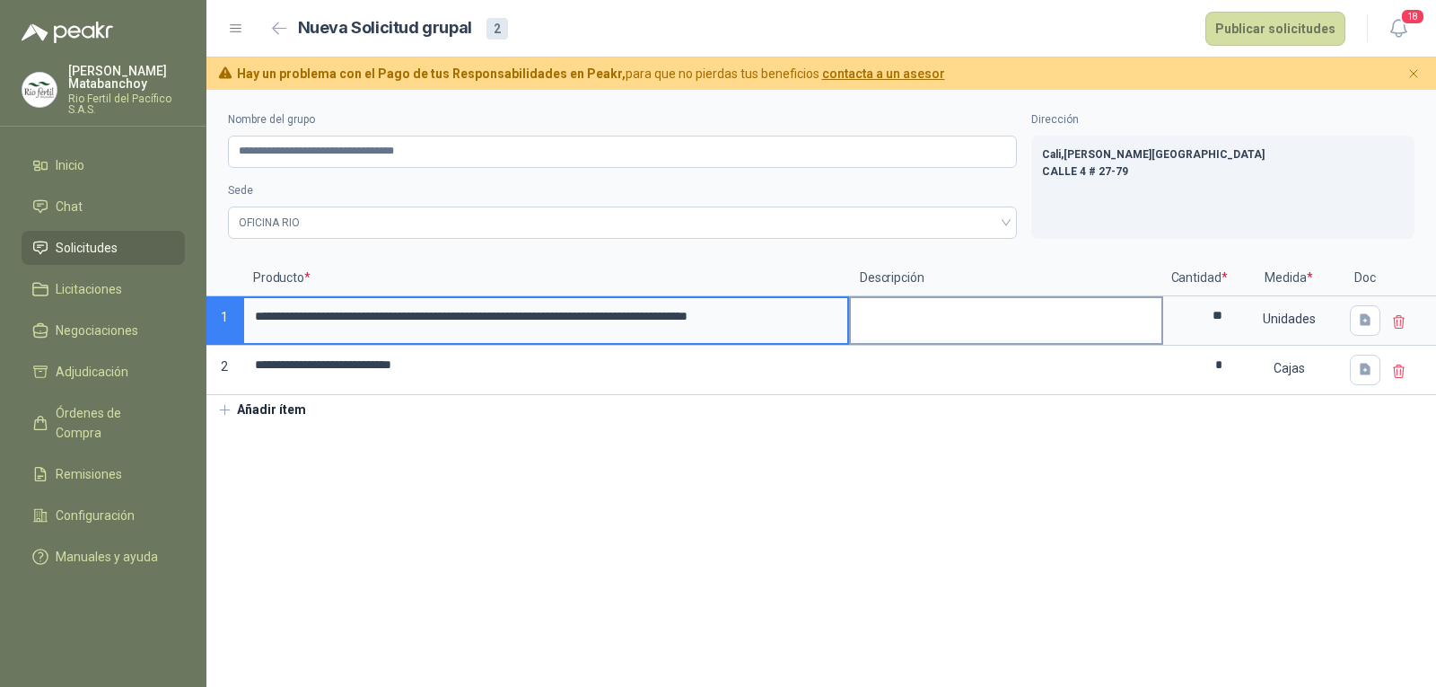
click at [964, 336] on div "**********" at bounding box center [821, 327] width 1230 height 135
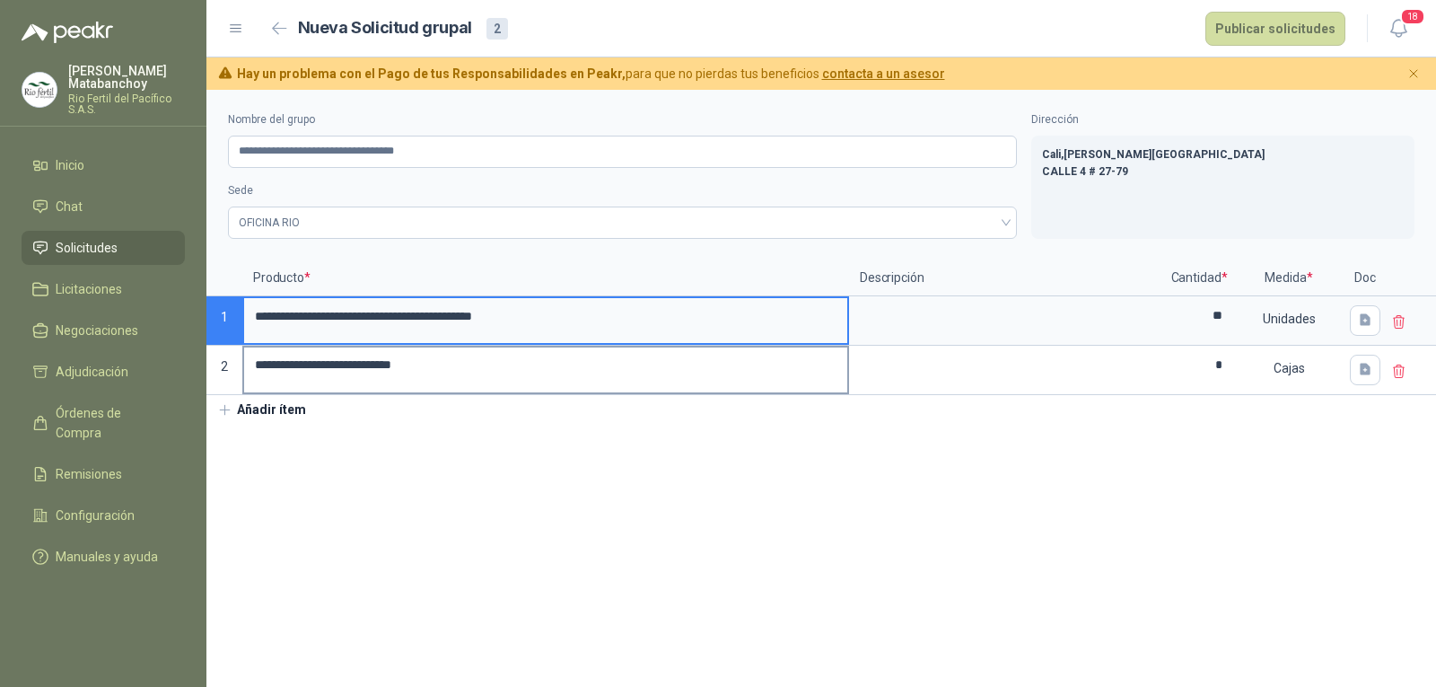
scroll to position [0, 0]
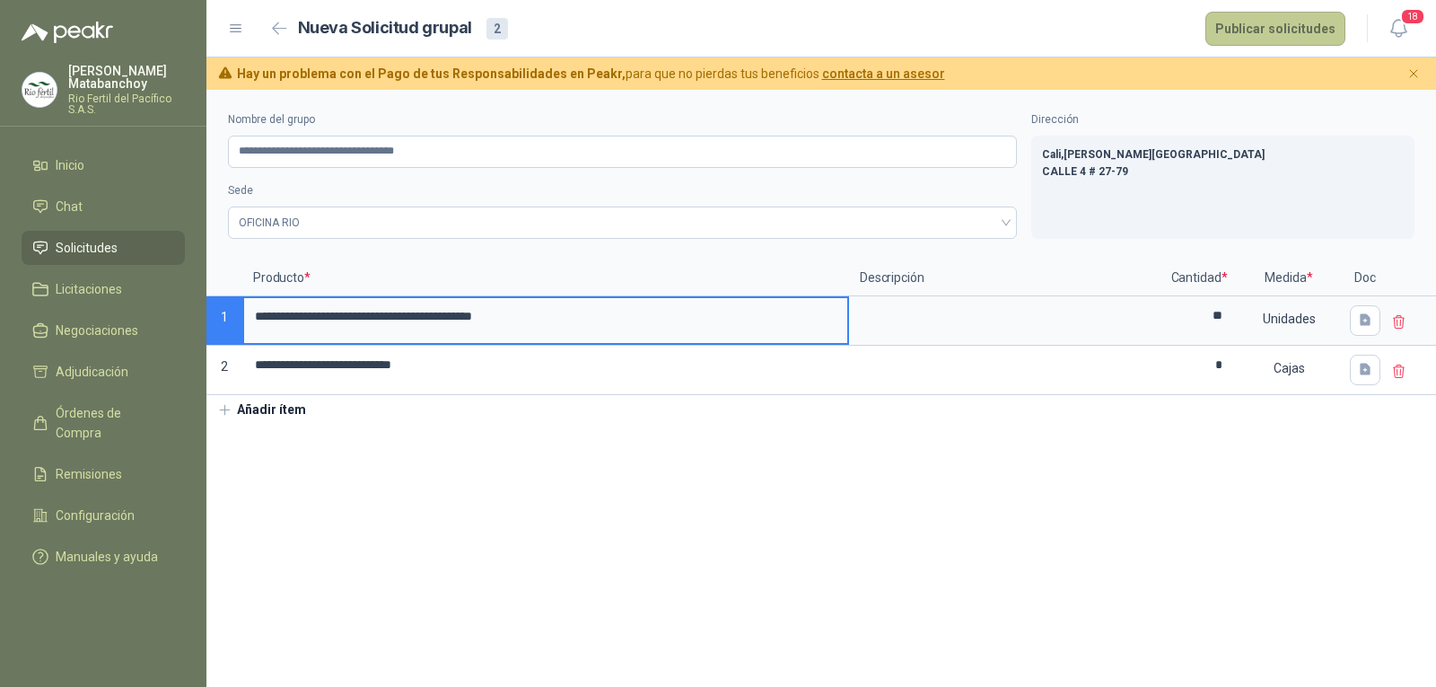
type input "**********"
click at [1267, 22] on button "Publicar solicitudes" at bounding box center [1276, 29] width 140 height 34
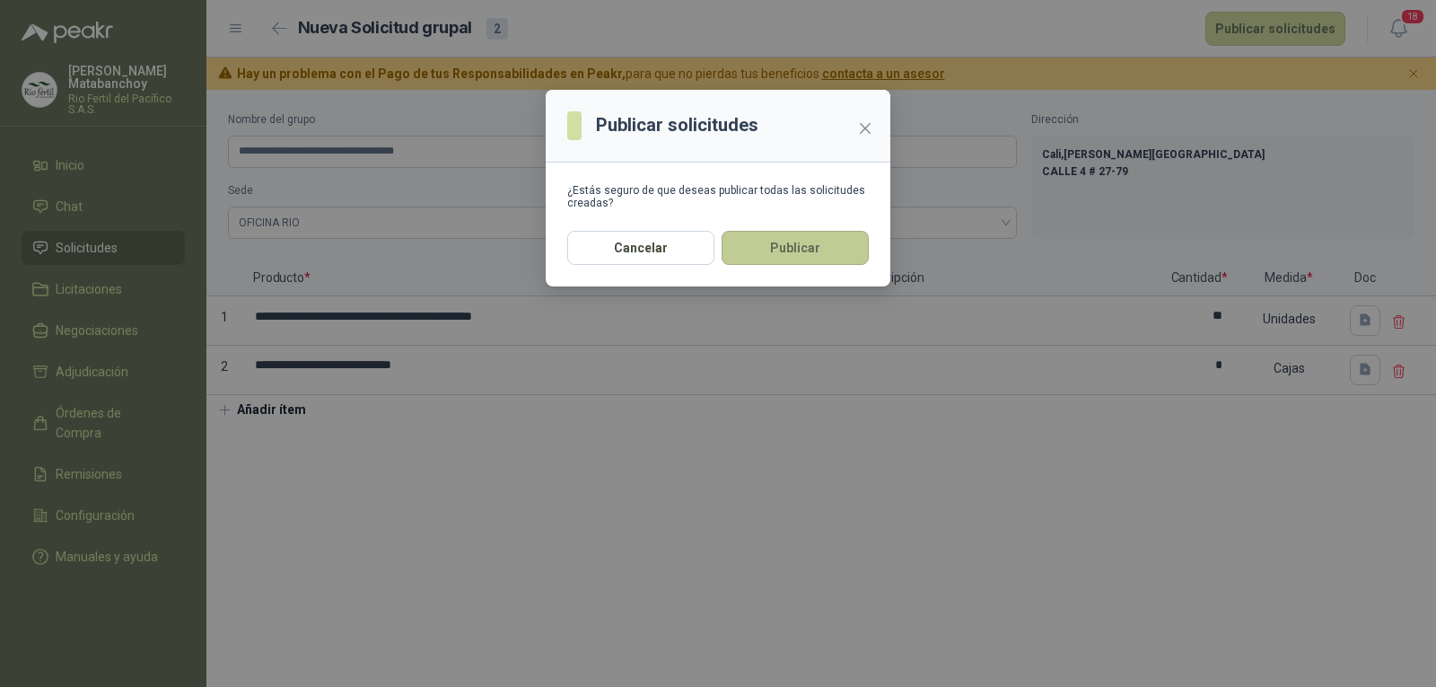
click at [778, 248] on button "Publicar" at bounding box center [795, 248] width 147 height 34
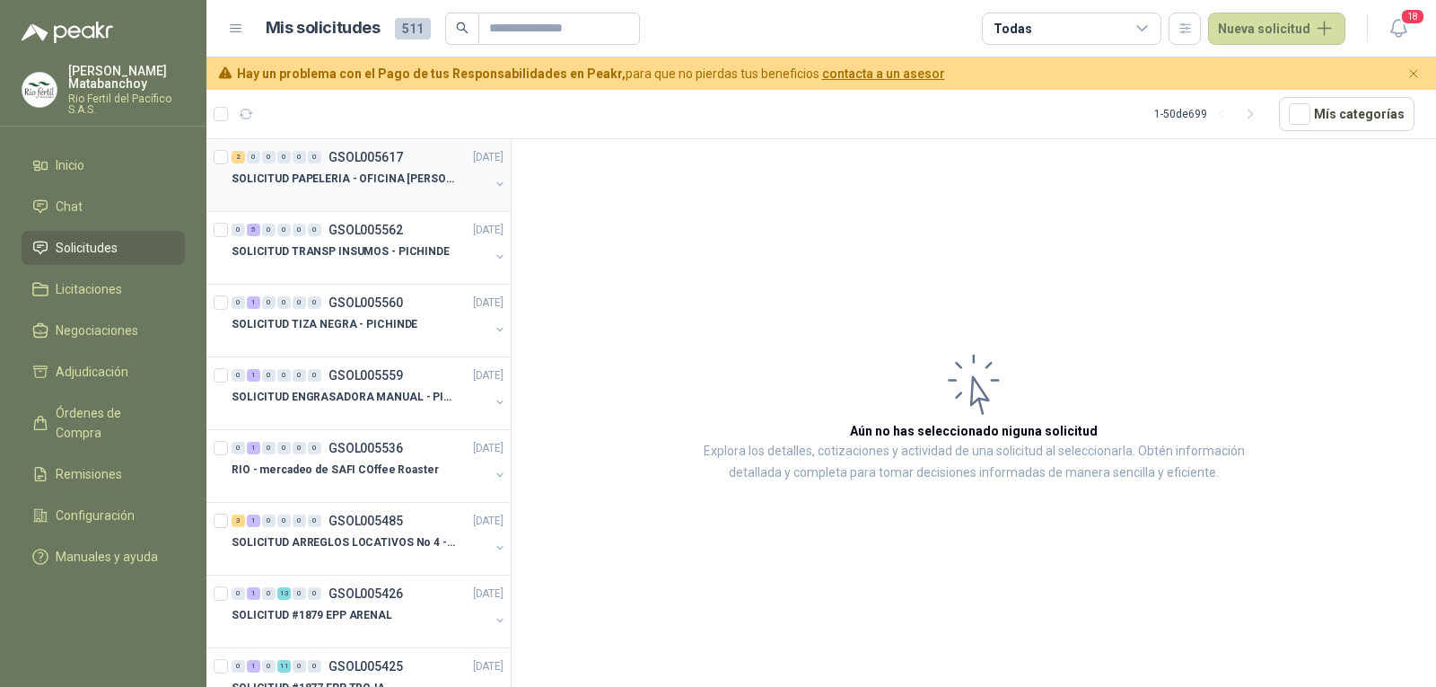
click at [428, 195] on div at bounding box center [361, 196] width 258 height 14
